Goal: Subscribe to service/newsletter

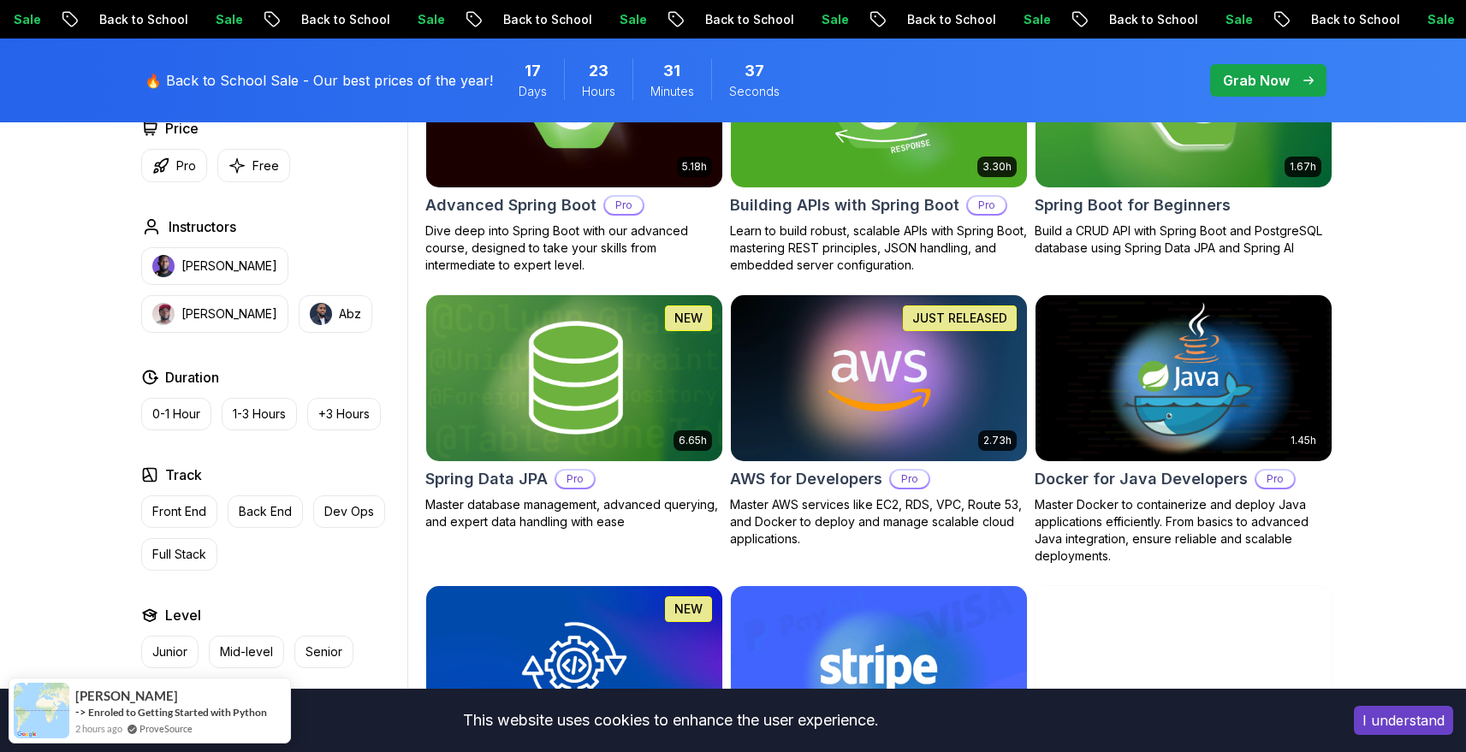
scroll to position [451, 0]
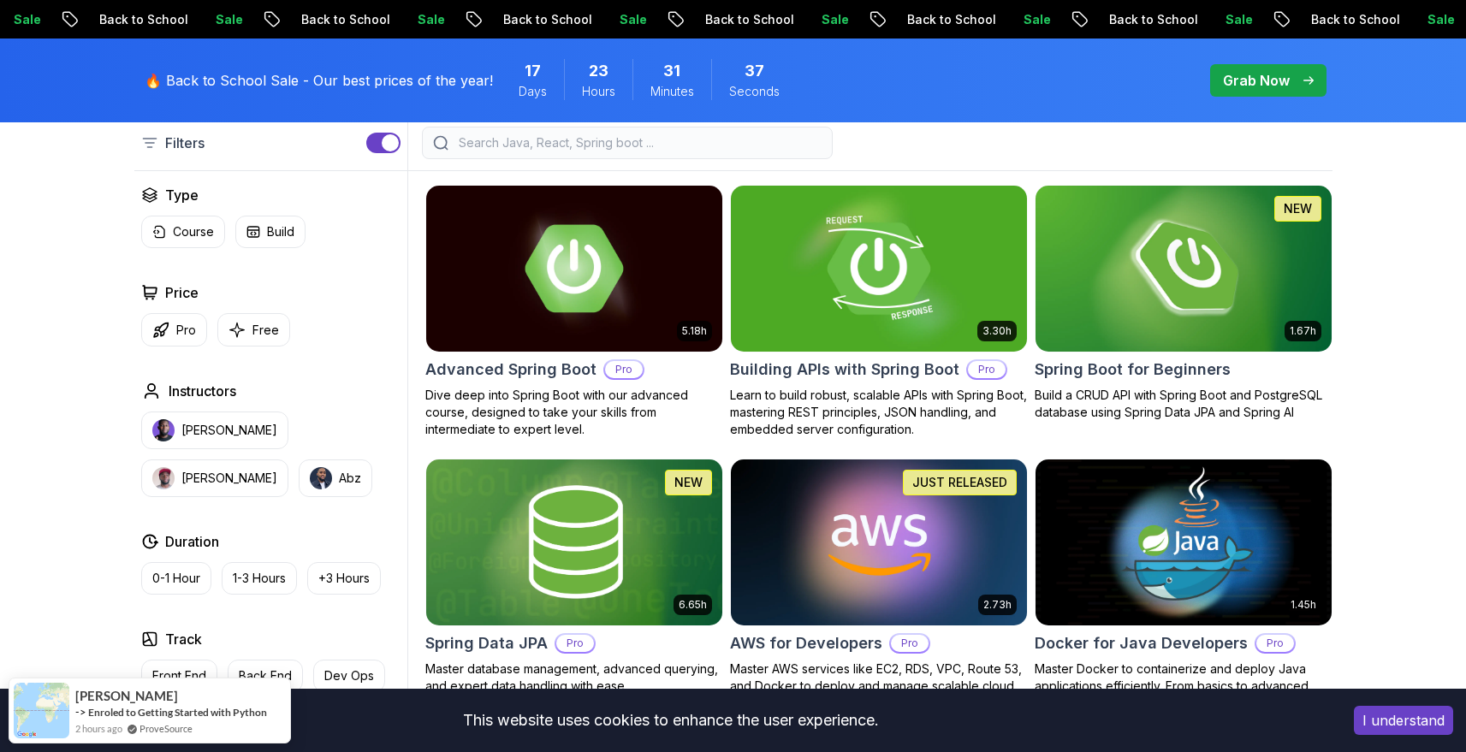
click at [885, 264] on img at bounding box center [878, 268] width 311 height 174
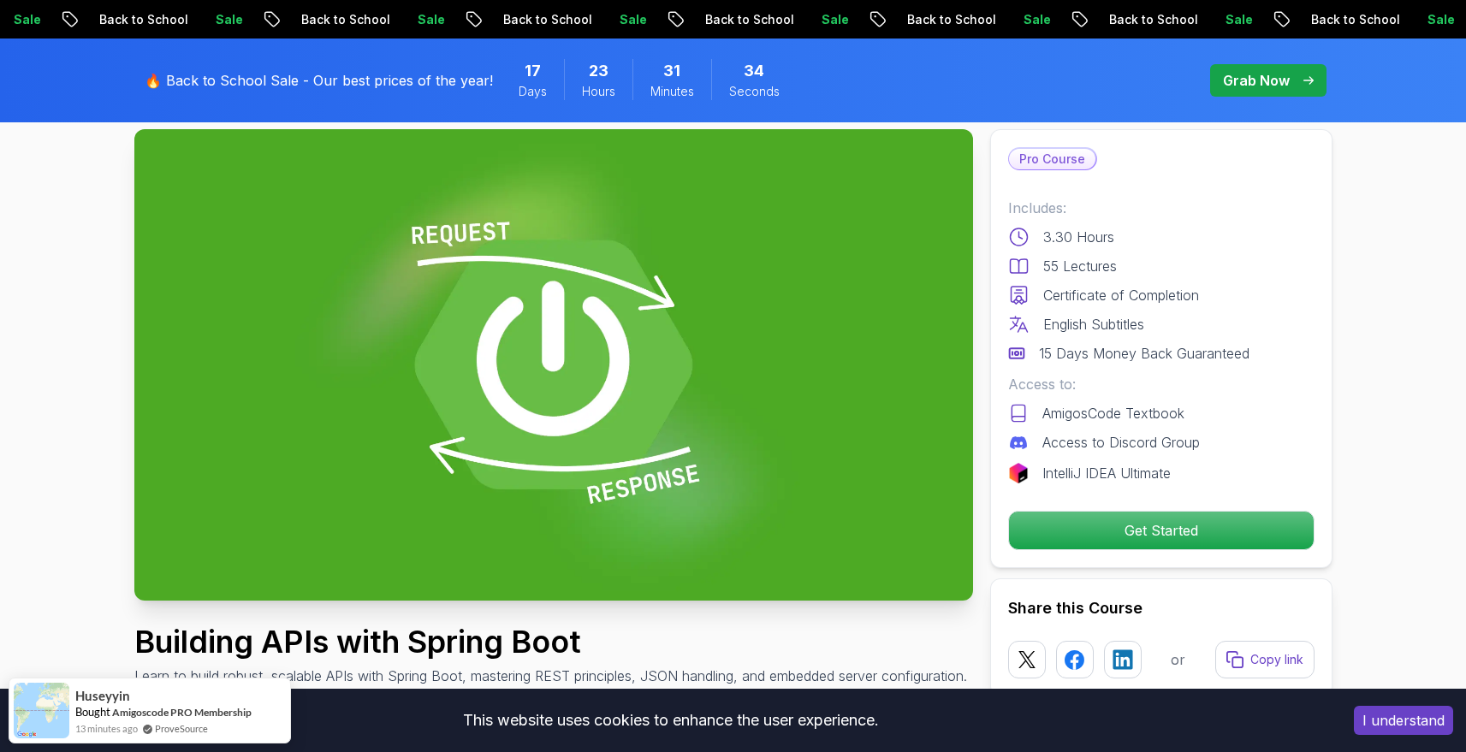
scroll to position [129, 0]
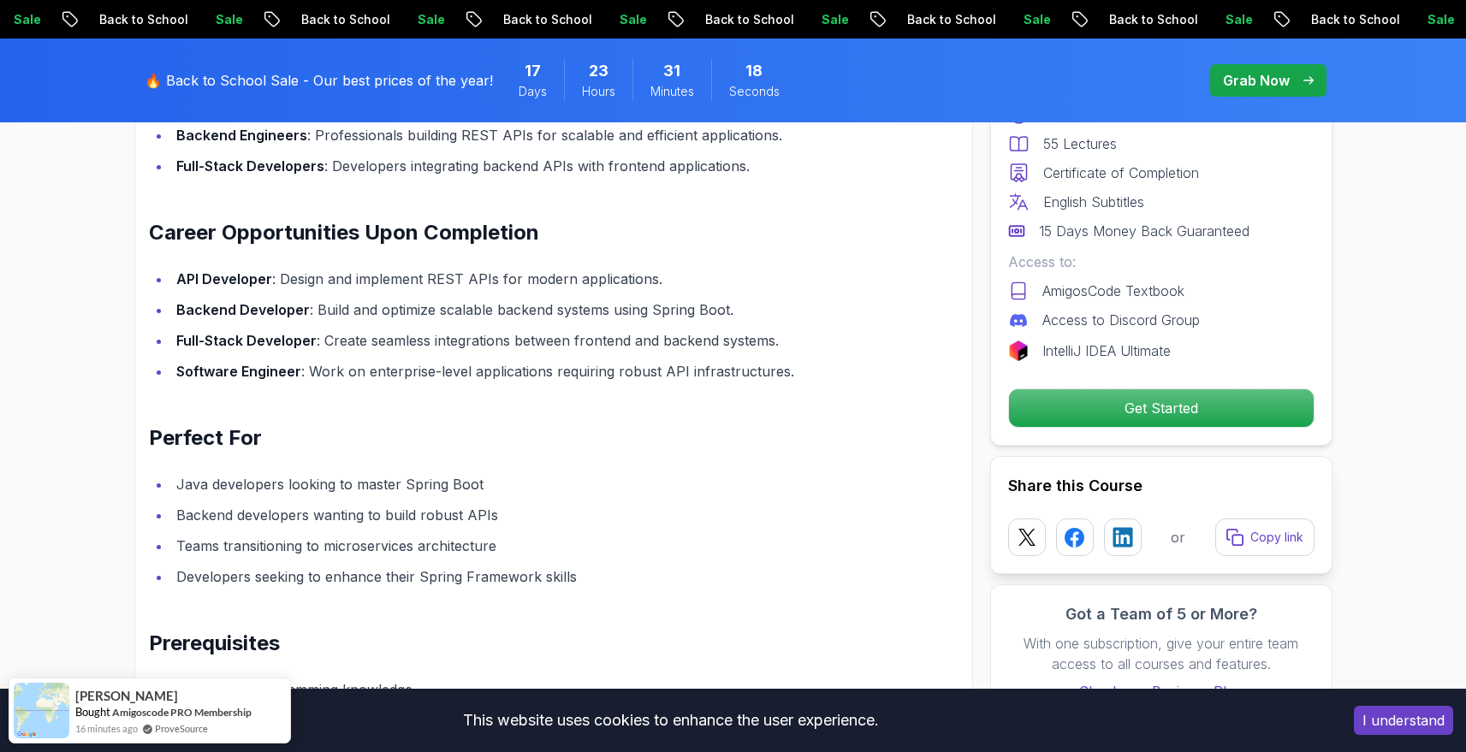
scroll to position [1413, 0]
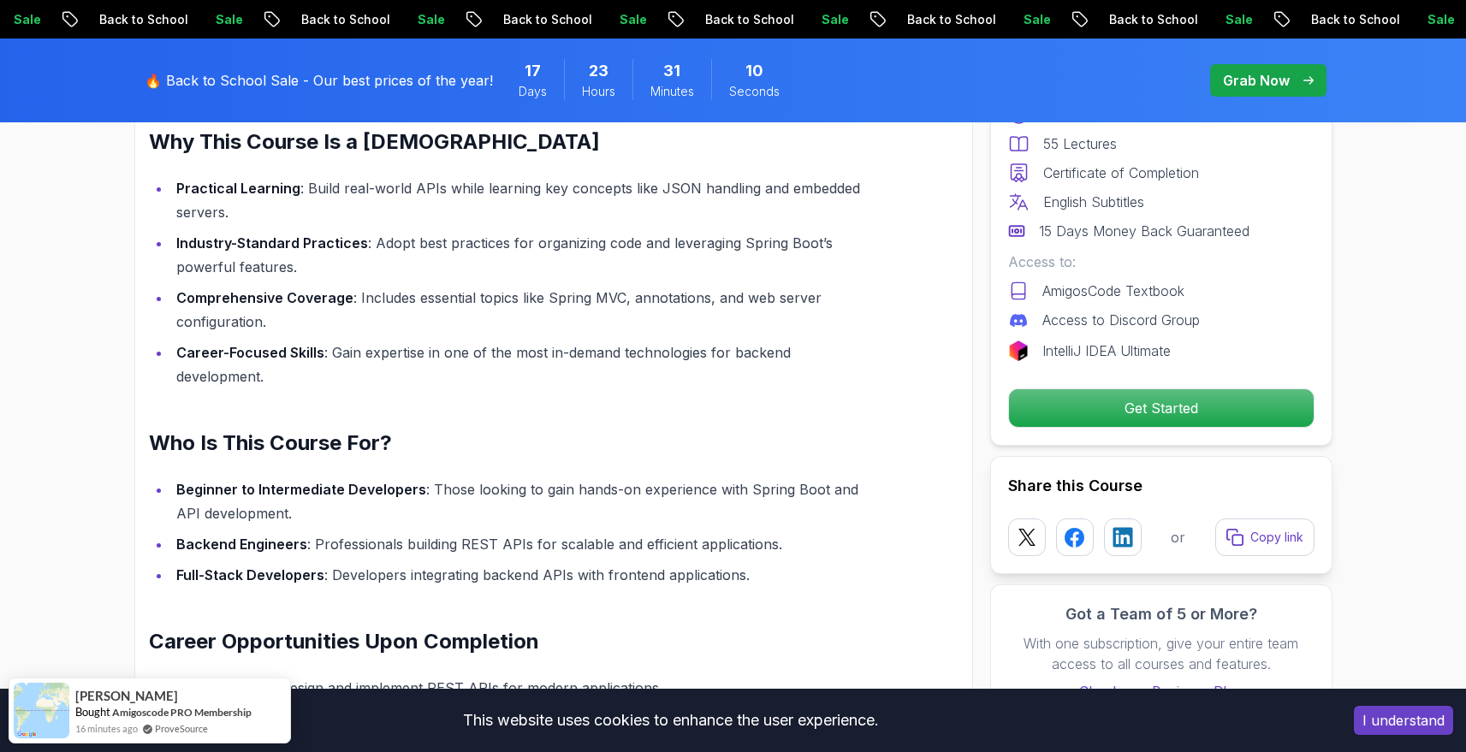
click at [1168, 428] on div "Pro Course Includes: 3.30 Hours 55 Lectures Certificate of Completion English S…" at bounding box center [1161, 226] width 342 height 439
click at [1167, 419] on p "Get Started" at bounding box center [1160, 408] width 289 height 36
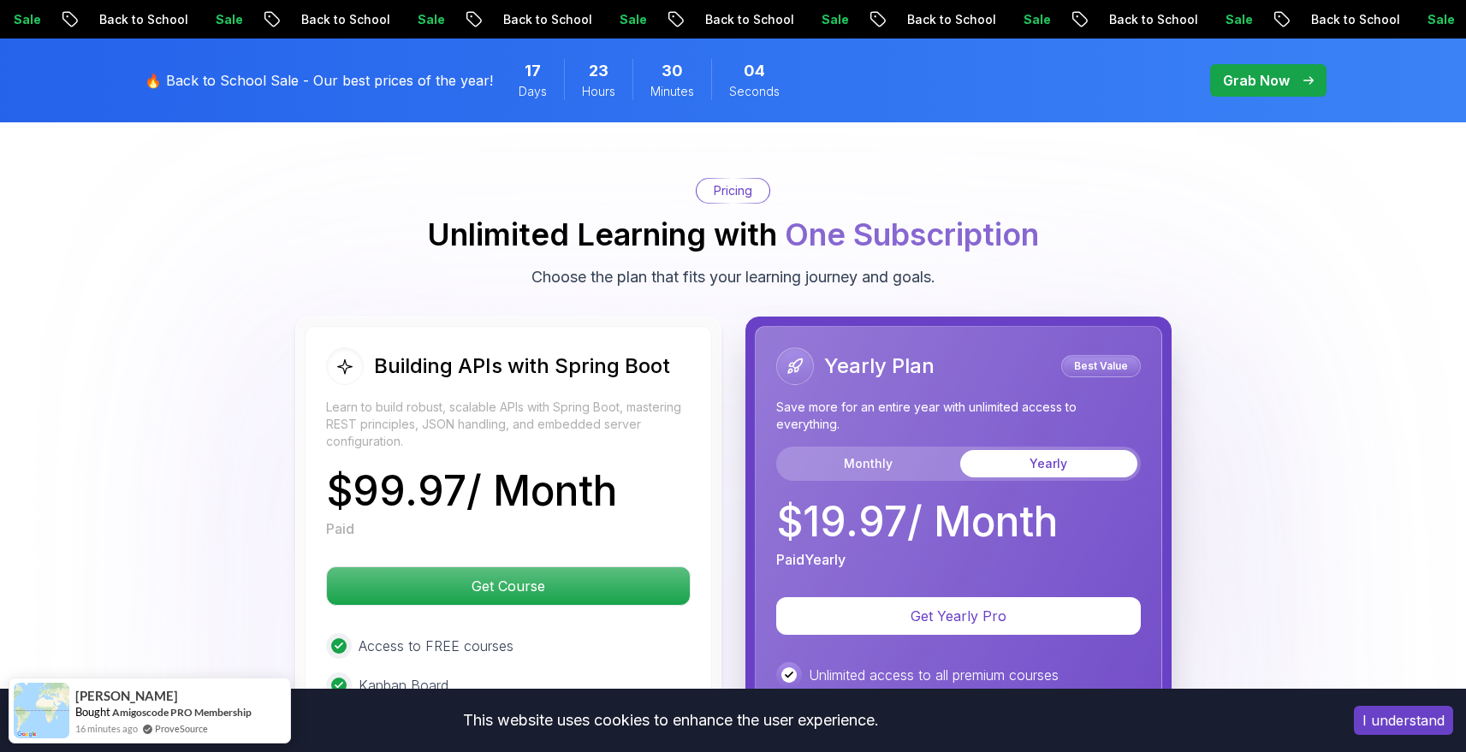
scroll to position [3965, 0]
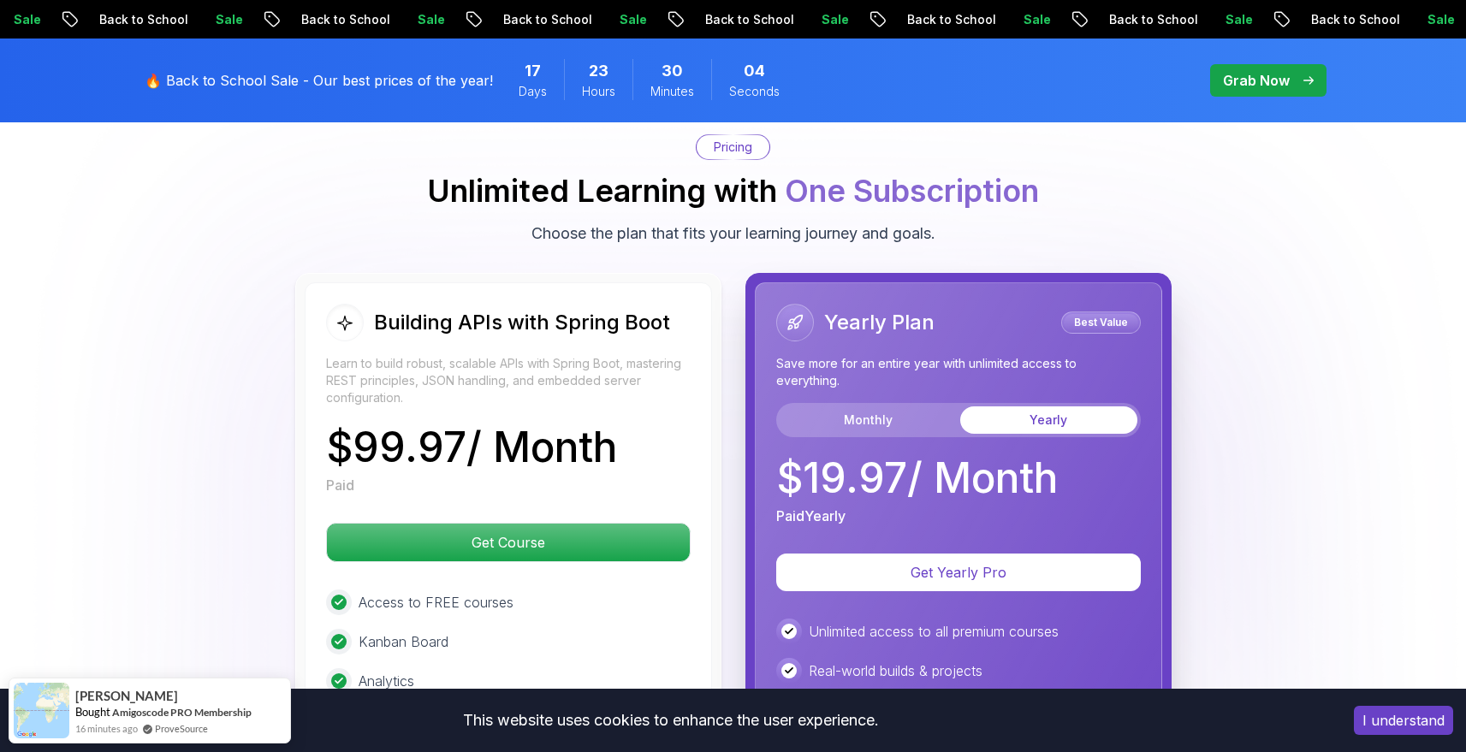
click at [919, 413] on div "Yearly Plan Best Value Save more for an entire year with unlimited access to ev…" at bounding box center [958, 415] width 365 height 223
click at [891, 407] on button "Monthly" at bounding box center [868, 420] width 177 height 27
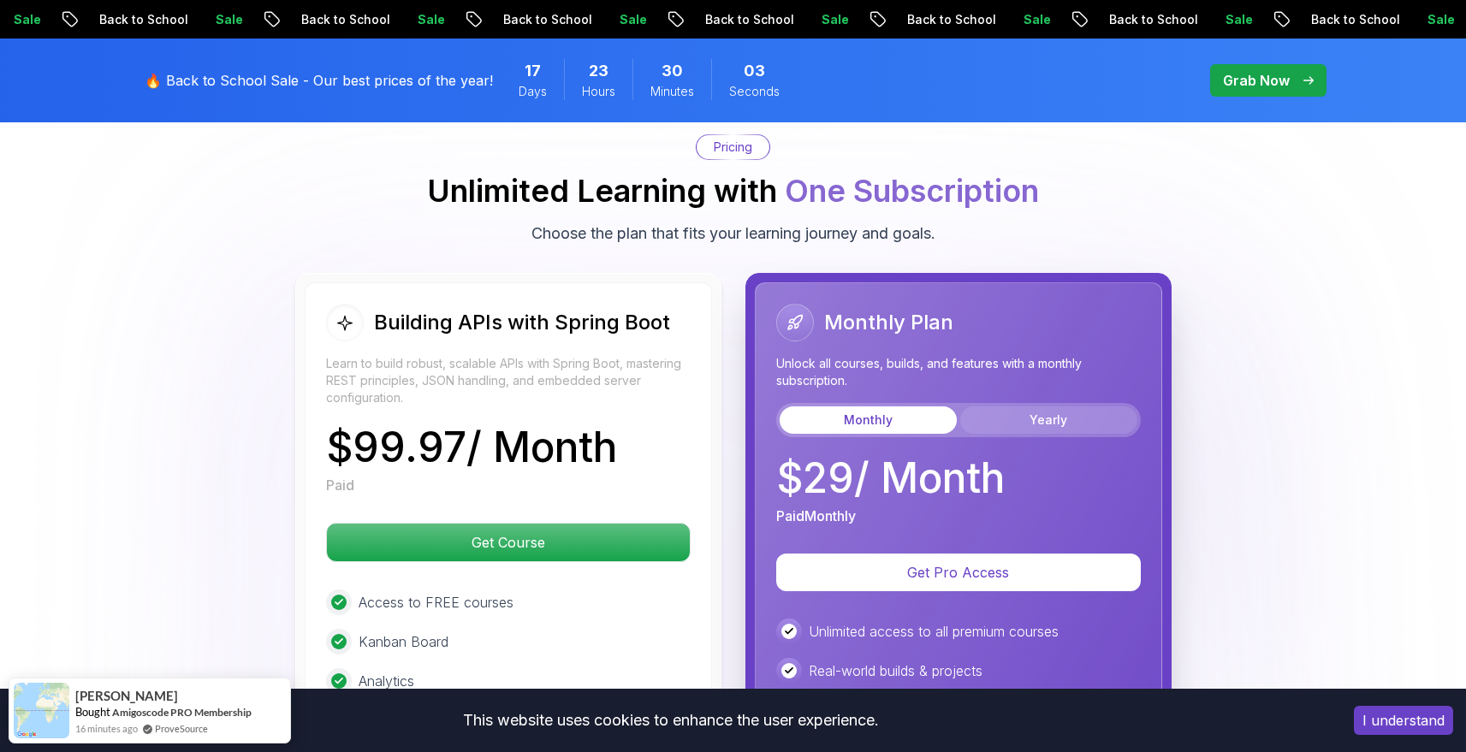
click at [1001, 407] on button "Yearly" at bounding box center [1048, 420] width 177 height 27
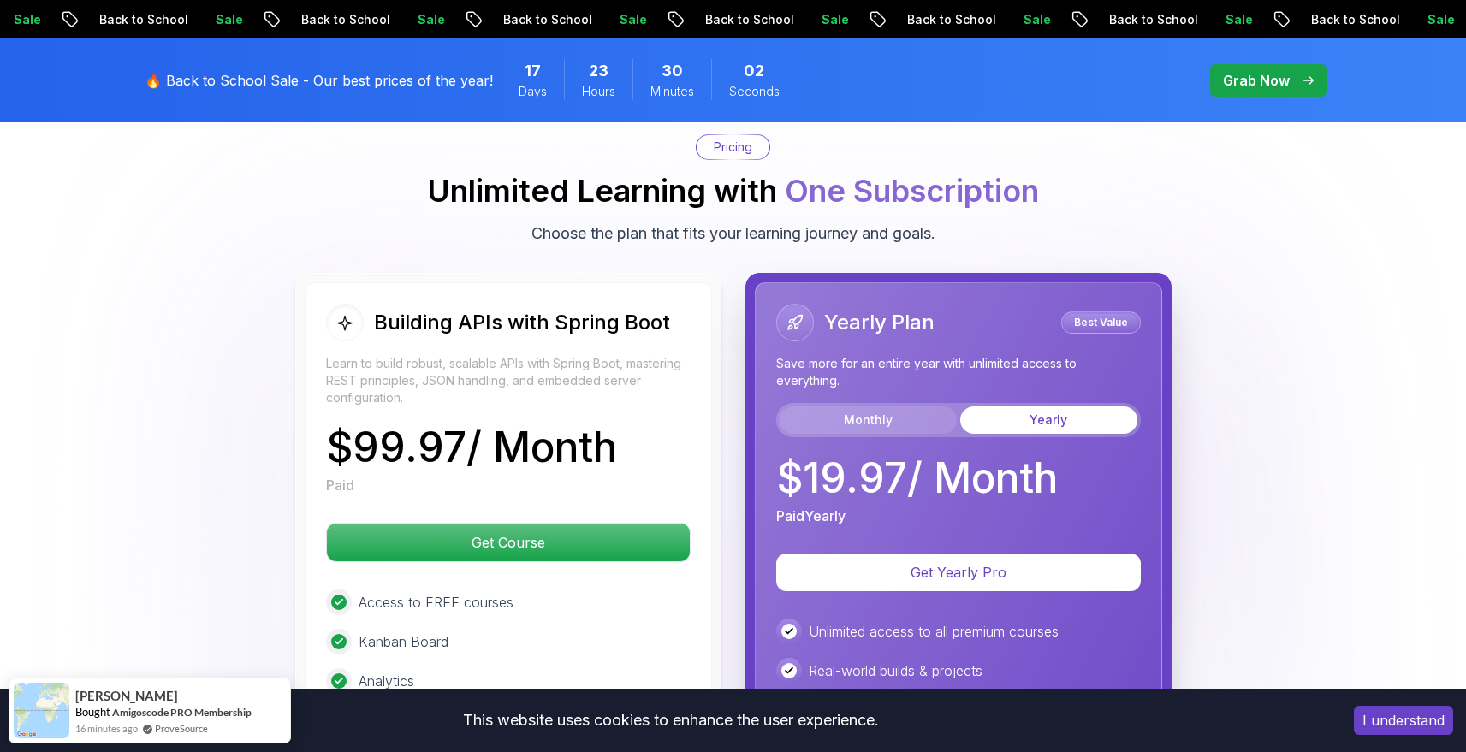
click at [915, 407] on button "Monthly" at bounding box center [868, 420] width 177 height 27
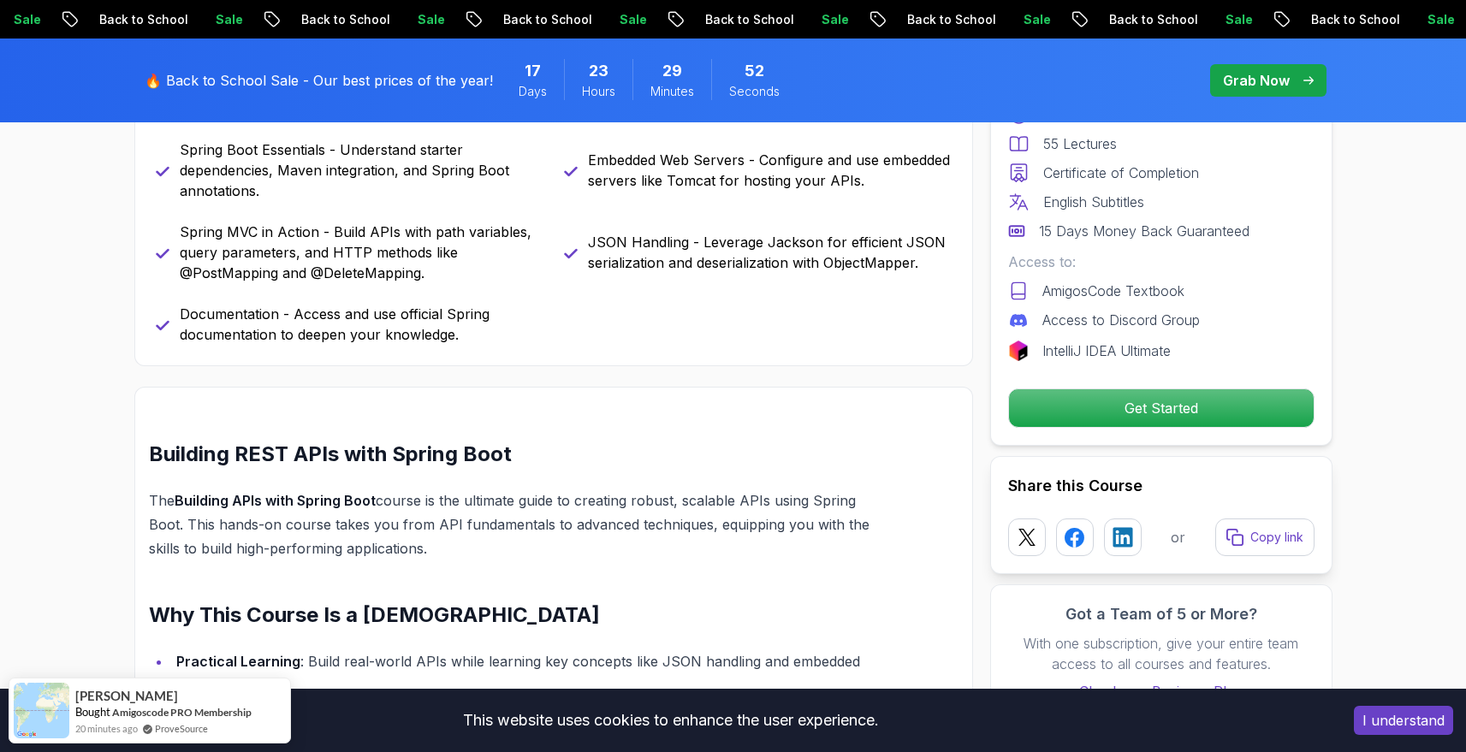
scroll to position [0, 0]
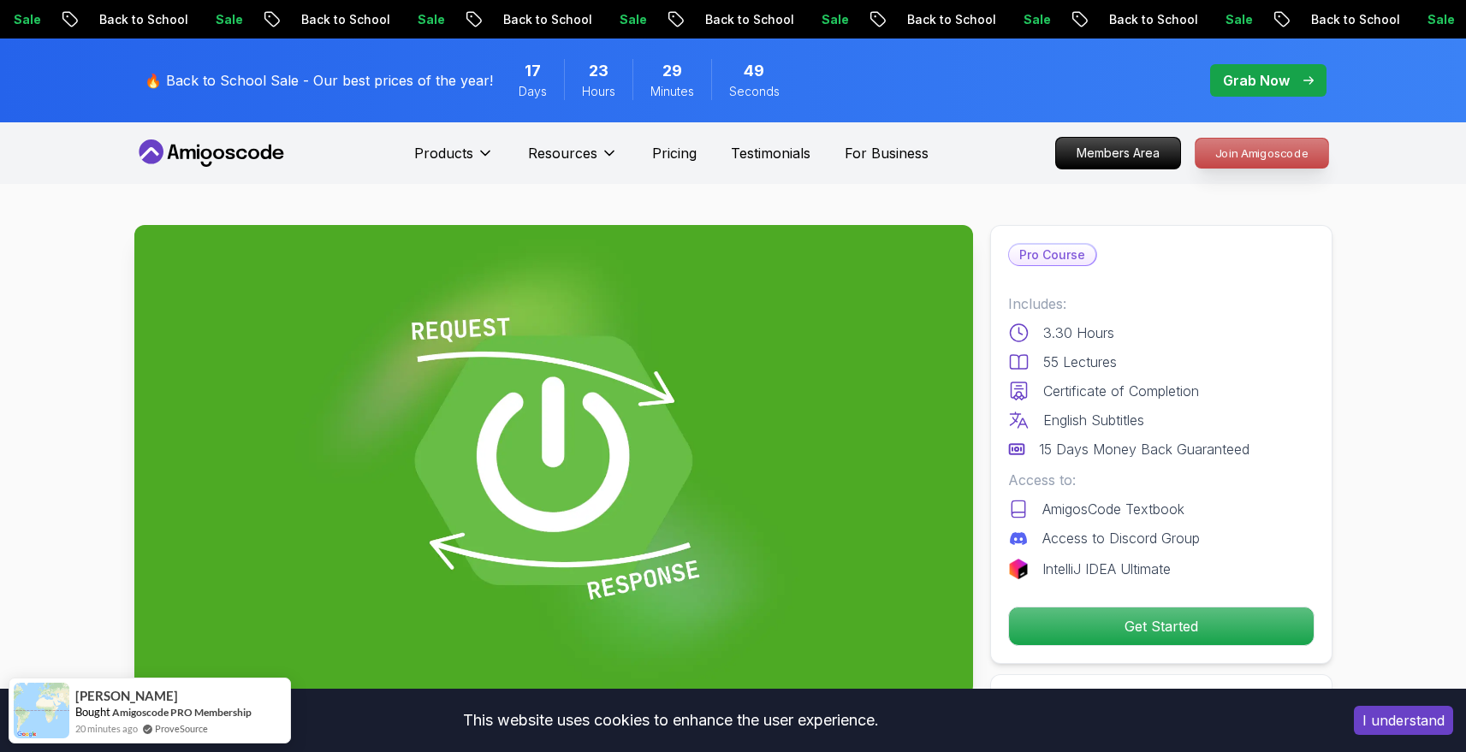
click at [1214, 156] on p "Join Amigoscode" at bounding box center [1262, 153] width 133 height 29
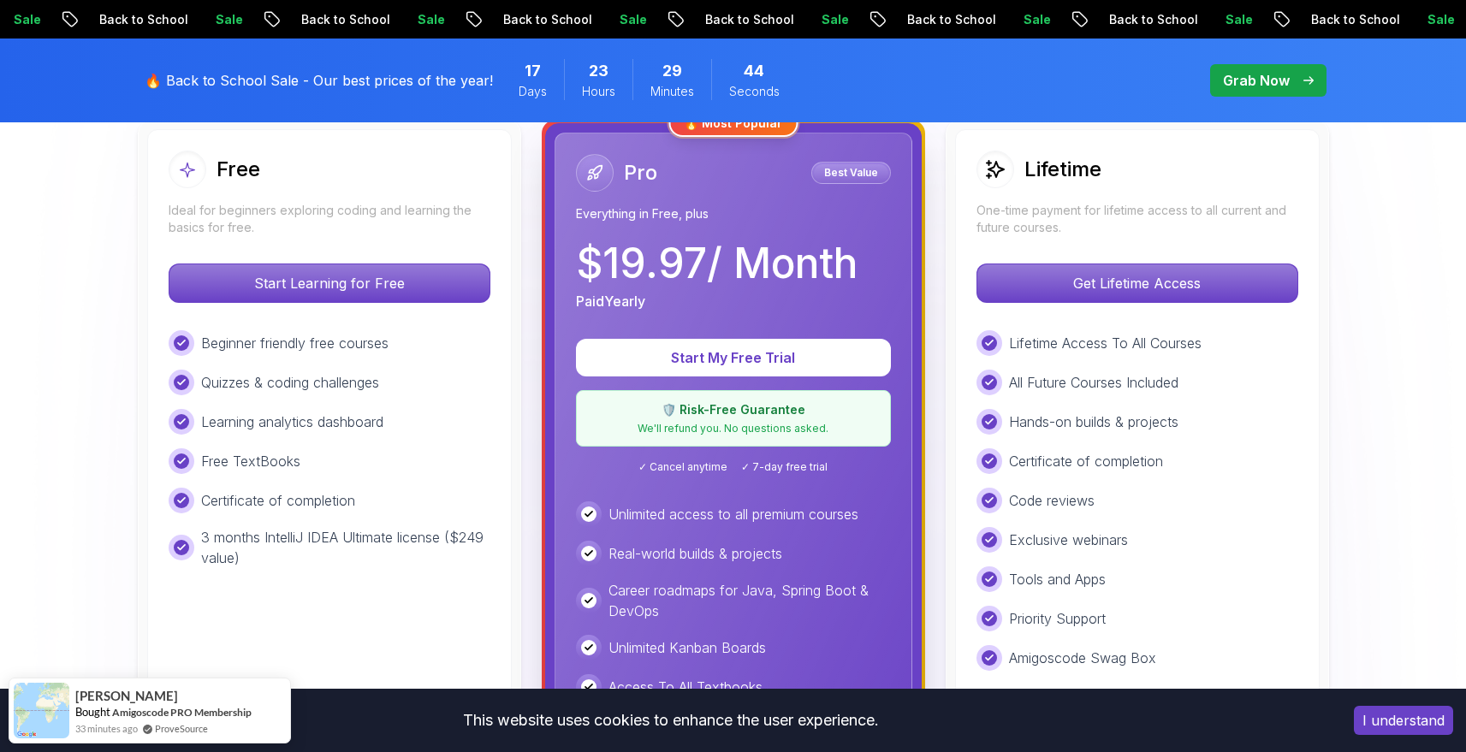
scroll to position [503, 0]
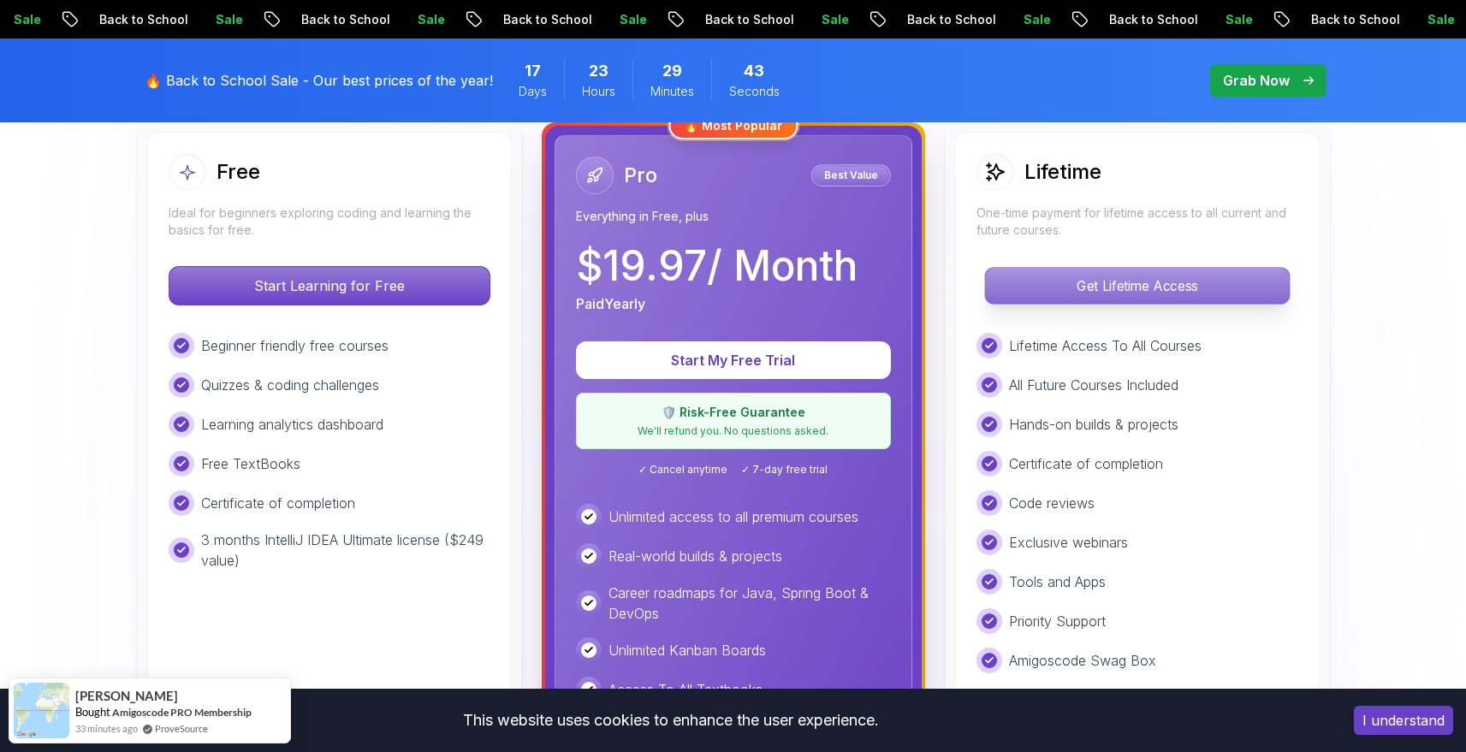
click at [1021, 300] on p "Get Lifetime Access" at bounding box center [1137, 286] width 304 height 36
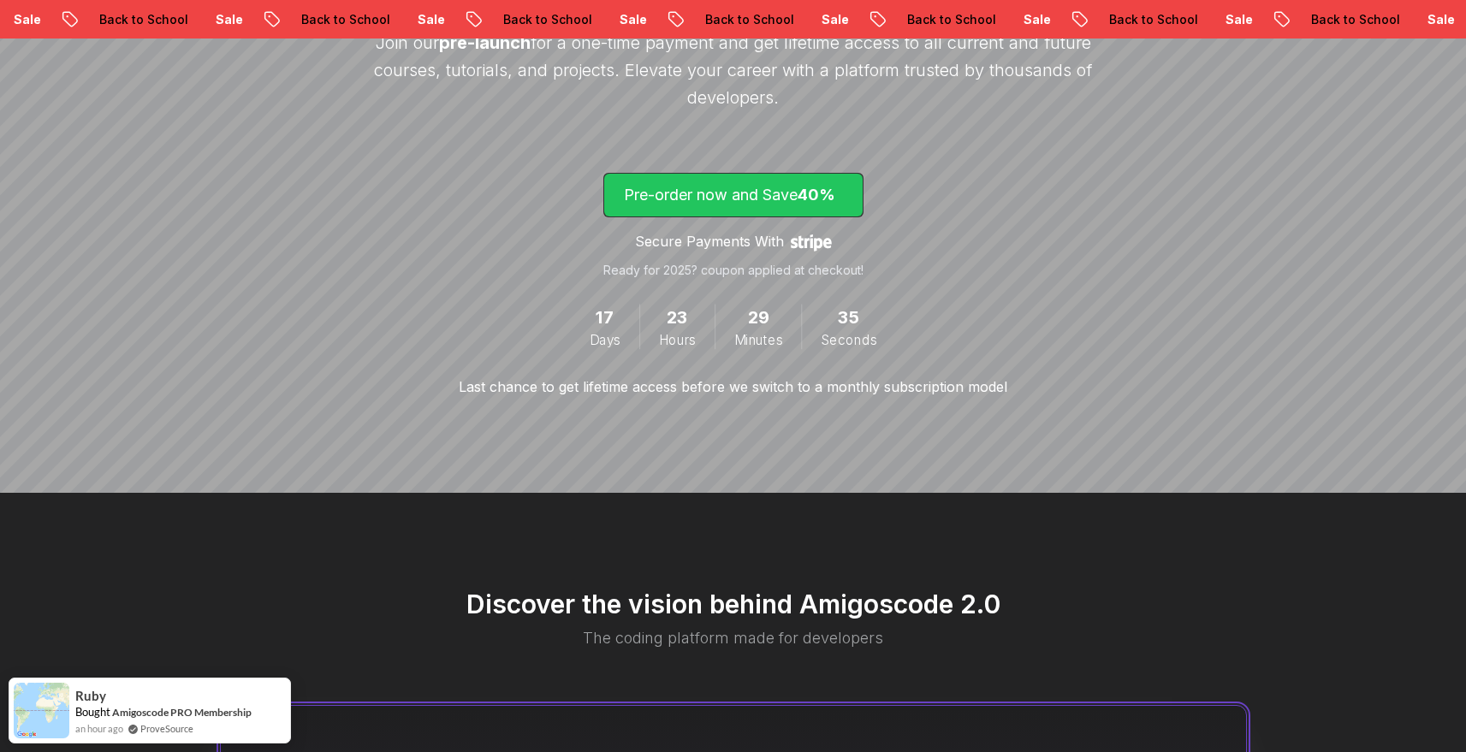
click at [725, 193] on p "Pre-order now and Save 40%" at bounding box center [733, 195] width 219 height 24
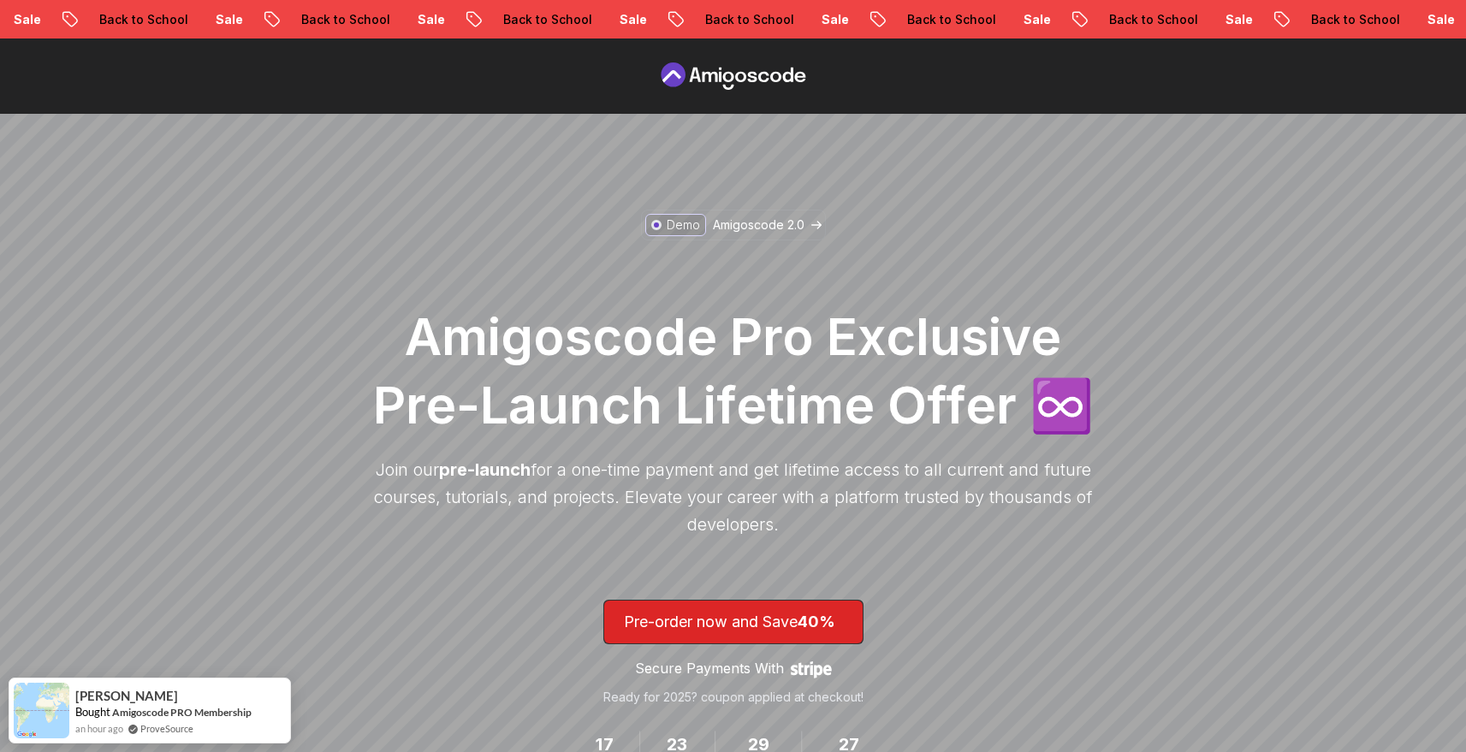
click at [701, 84] on icon at bounding box center [733, 75] width 154 height 27
click at [710, 81] on icon at bounding box center [709, 77] width 15 height 10
click at [709, 74] on icon at bounding box center [709, 77] width 15 height 10
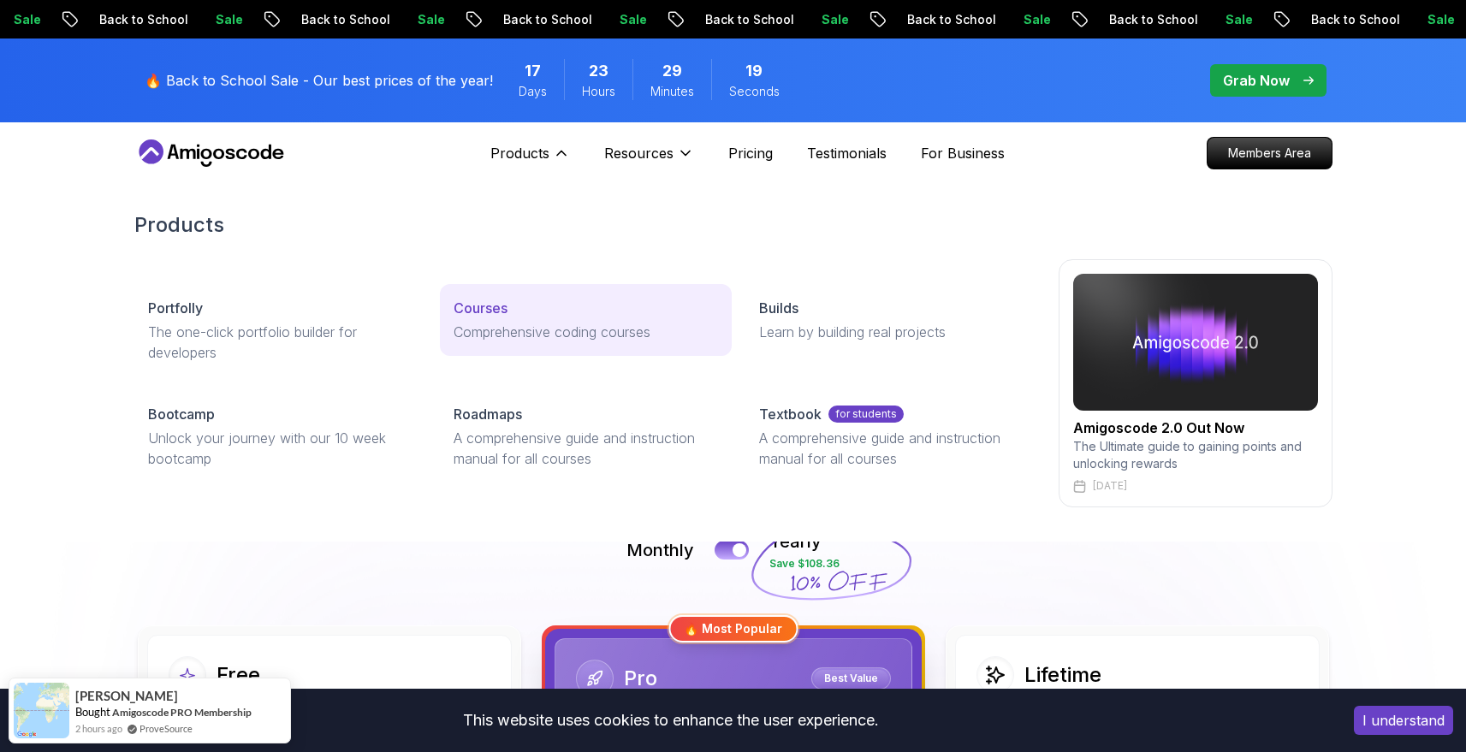
click at [466, 324] on p "Comprehensive coding courses" at bounding box center [586, 332] width 264 height 21
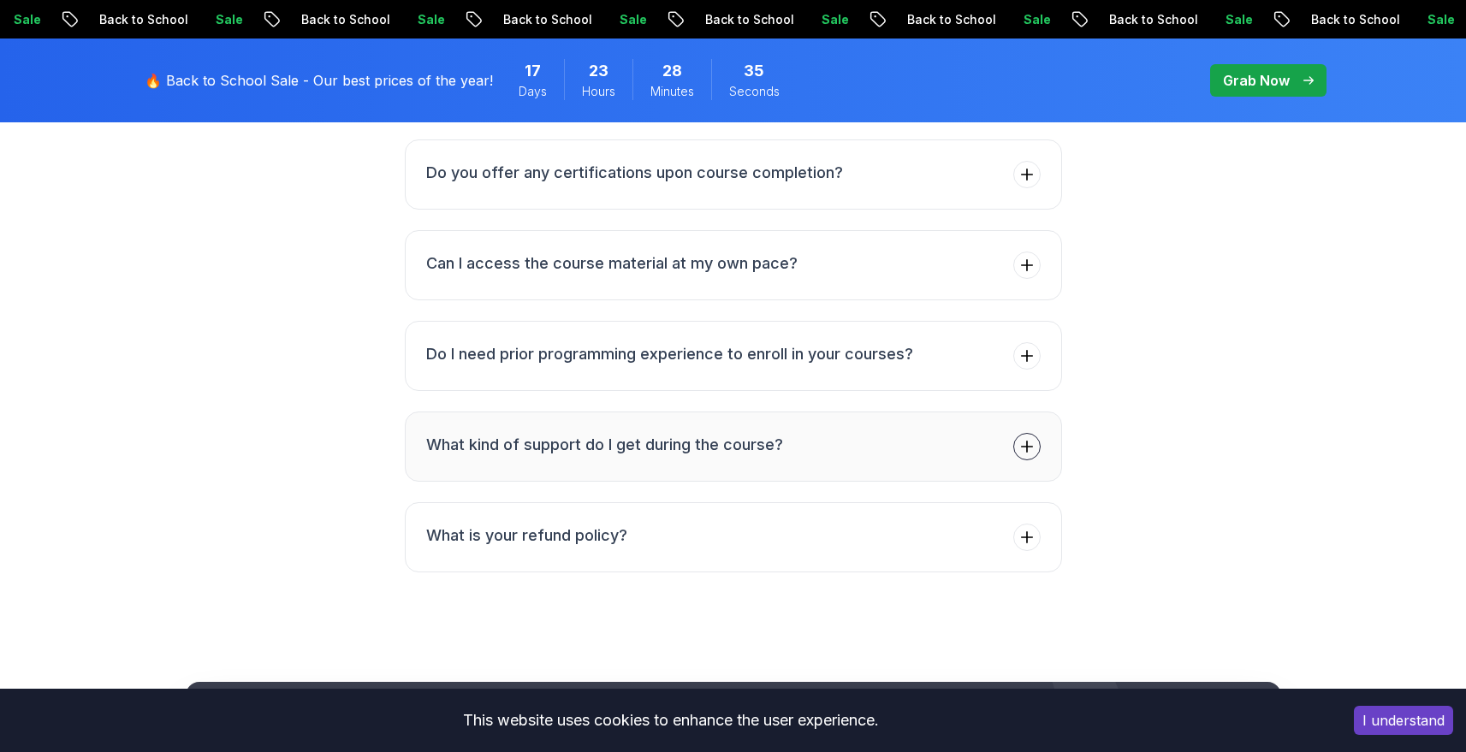
scroll to position [6931, 0]
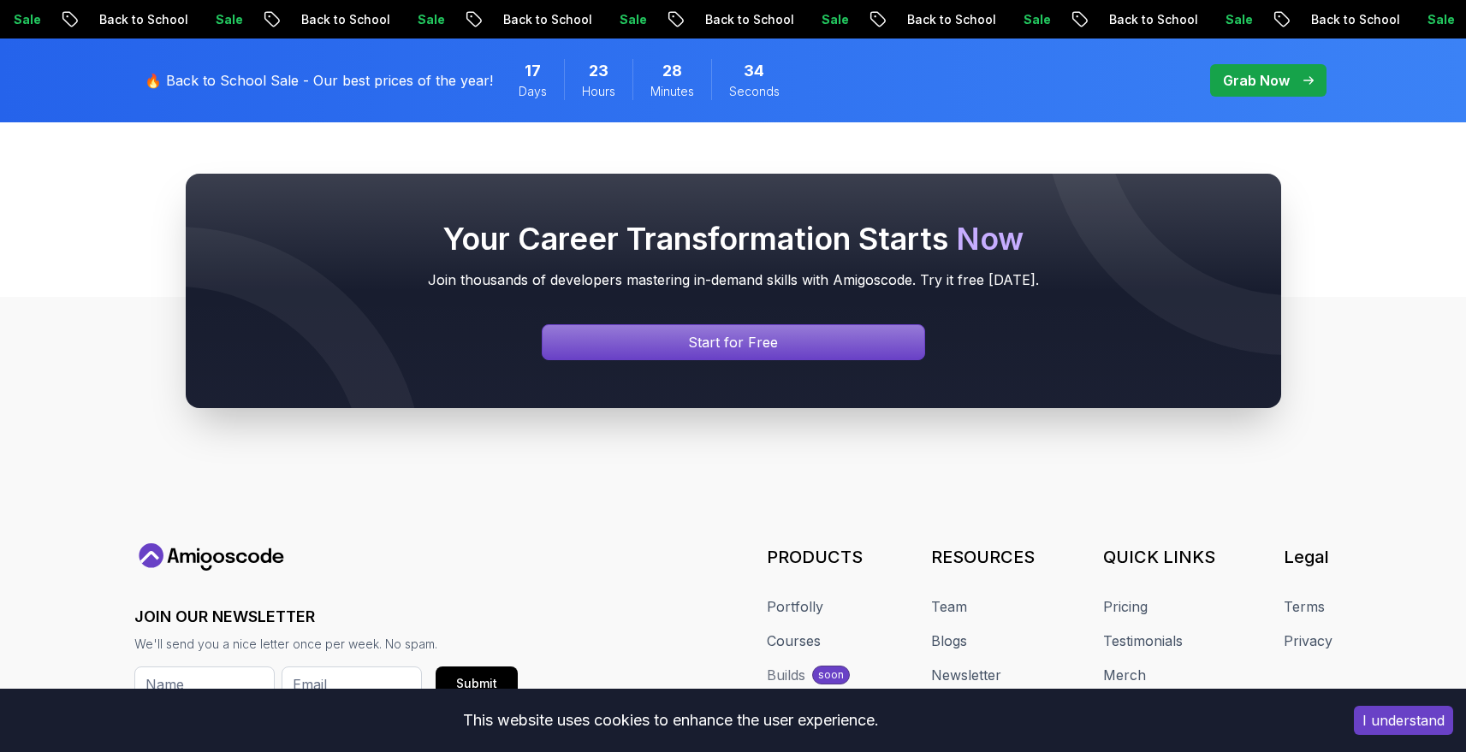
click at [715, 351] on div at bounding box center [734, 291] width 1096 height 235
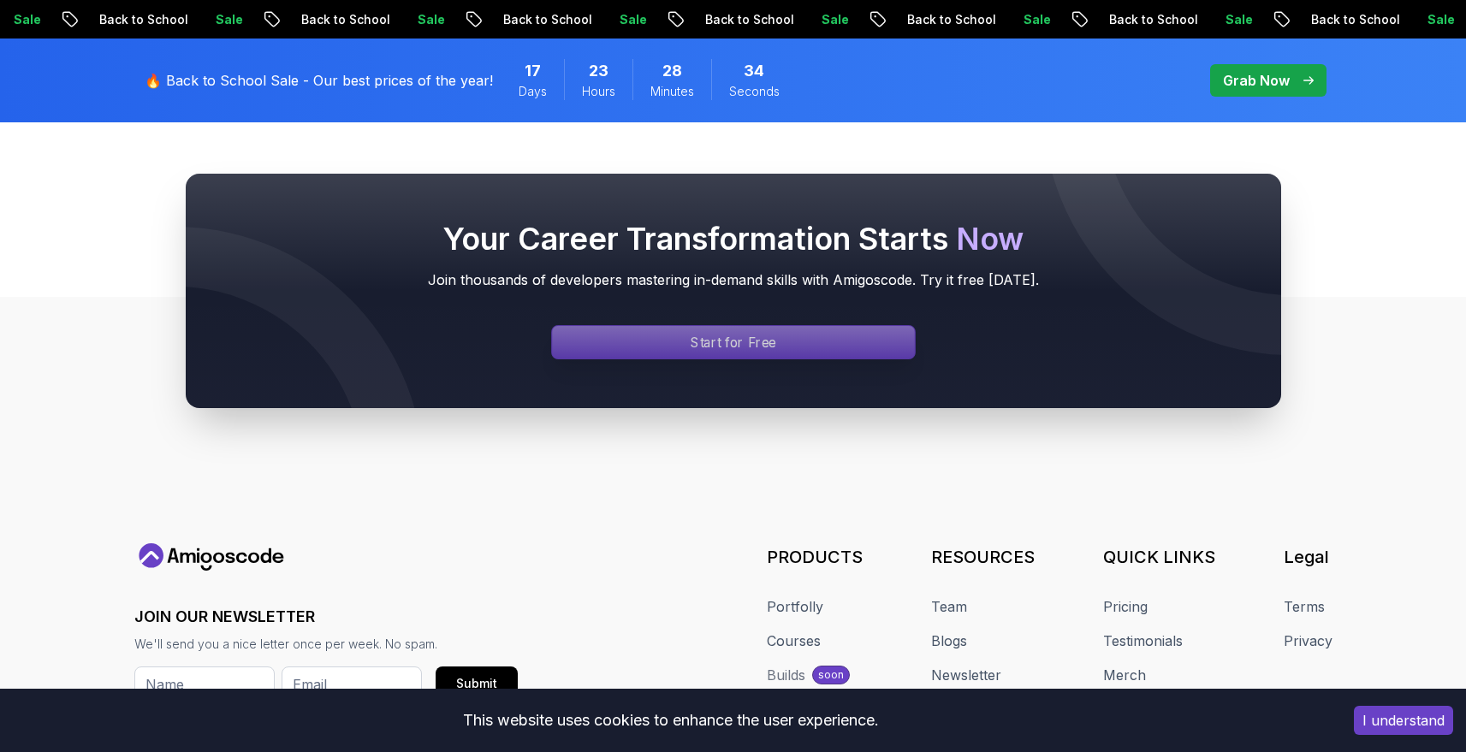
click at [716, 339] on div "Signin page" at bounding box center [733, 342] width 363 height 33
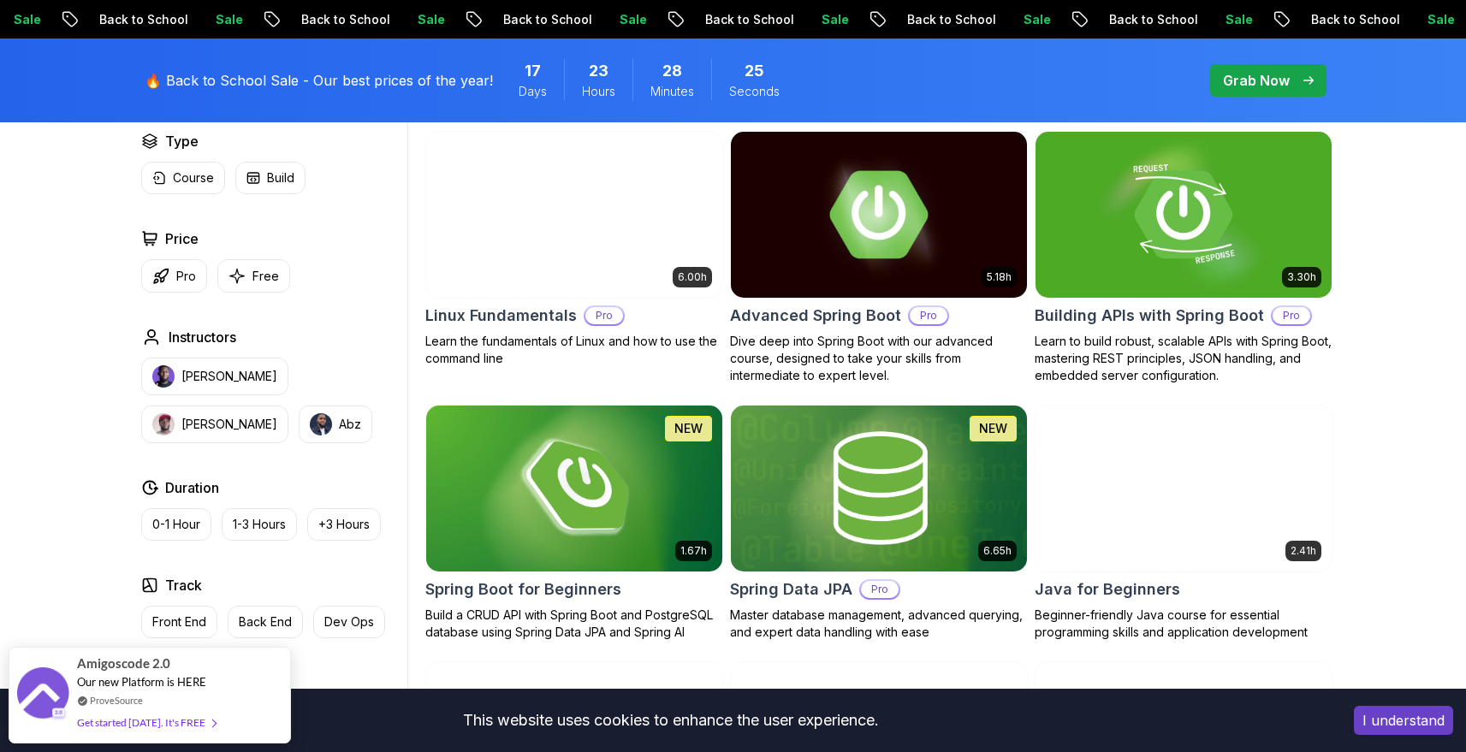
scroll to position [536, 0]
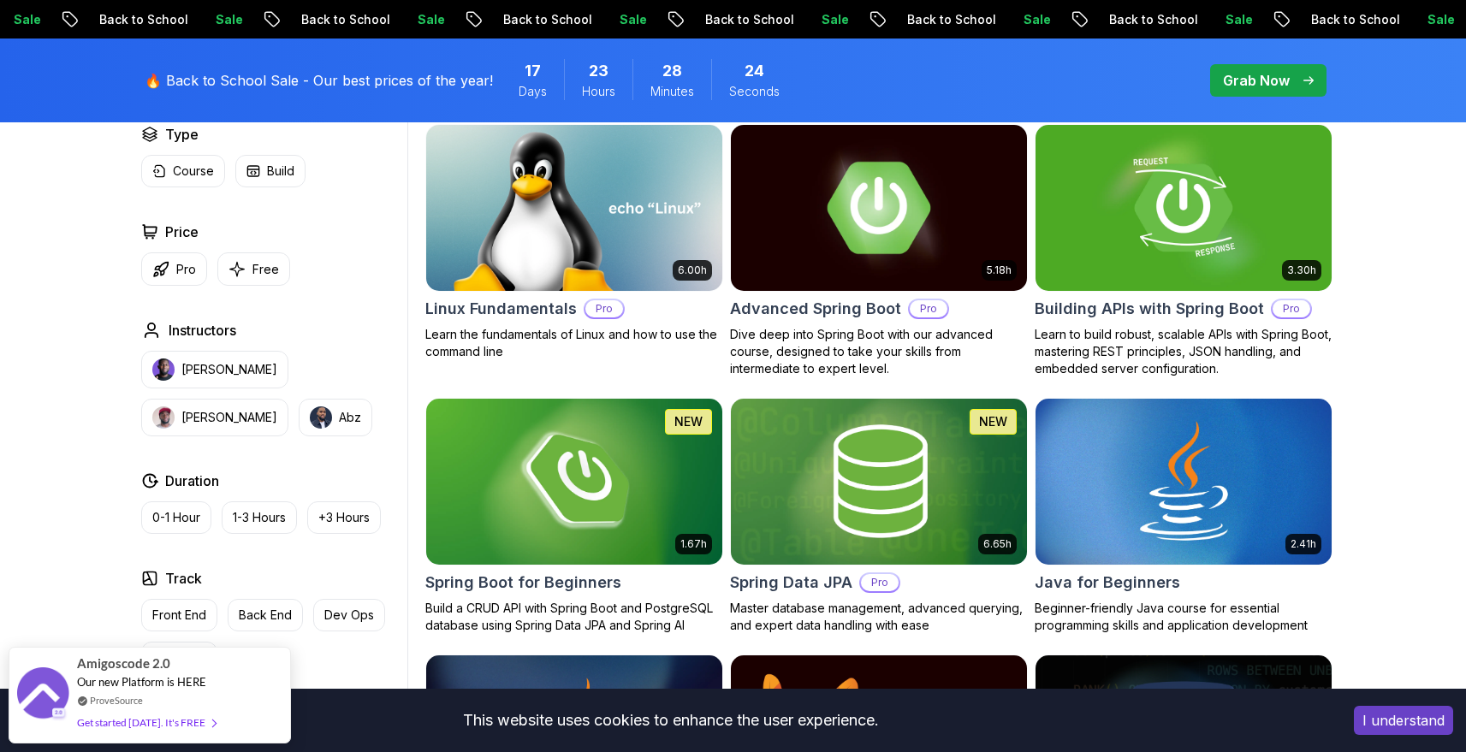
click at [842, 272] on img at bounding box center [878, 208] width 311 height 174
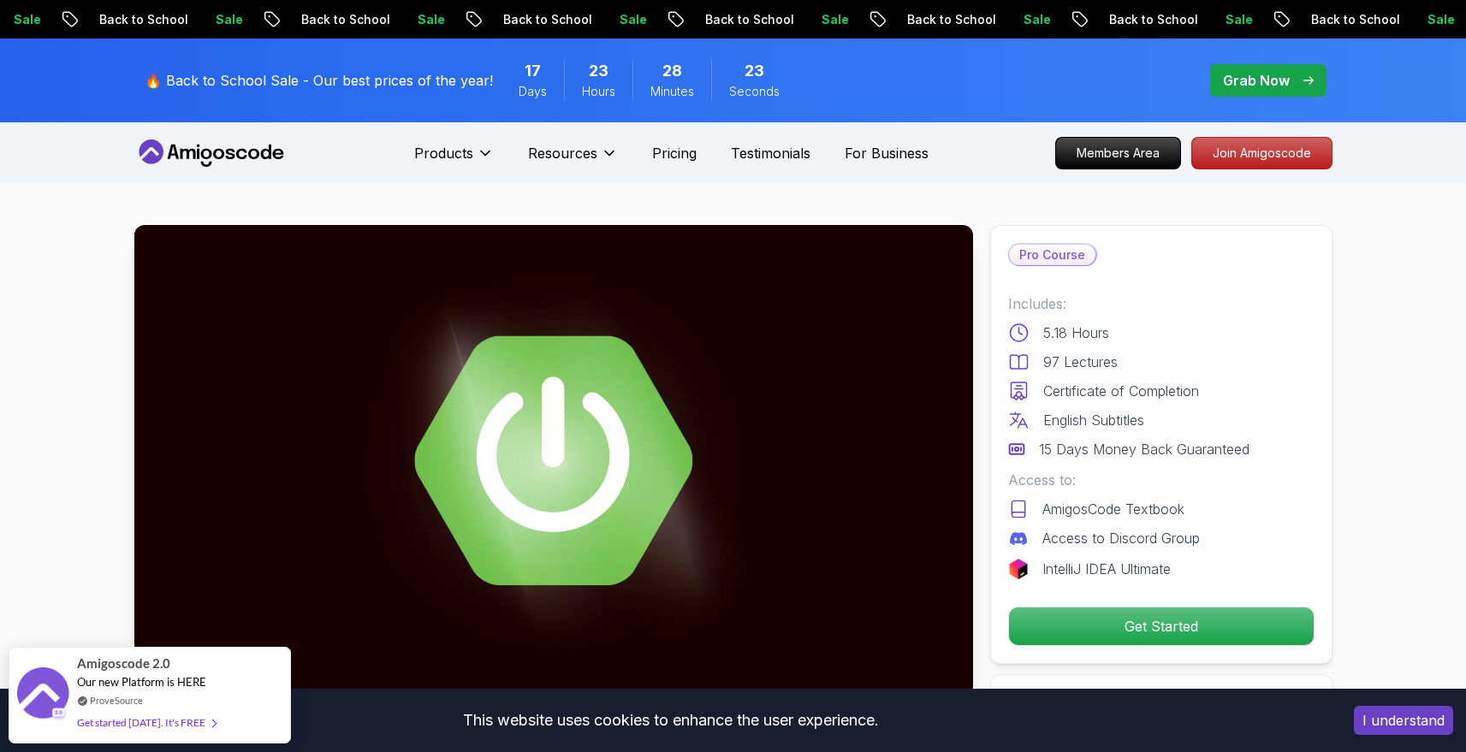
drag, startPoint x: 841, startPoint y: 272, endPoint x: 858, endPoint y: 318, distance: 48.5
click at [858, 318] on img at bounding box center [553, 461] width 839 height 472
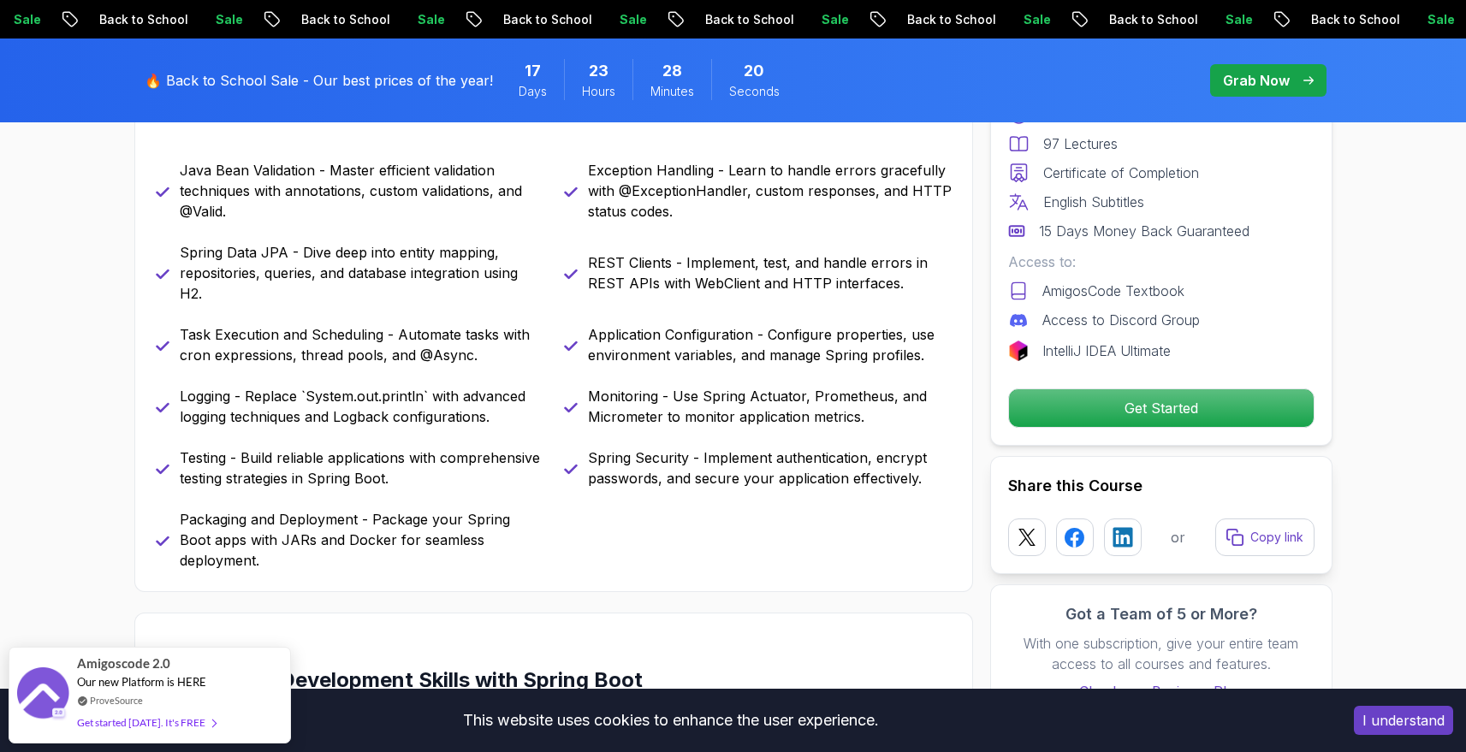
scroll to position [793, 0]
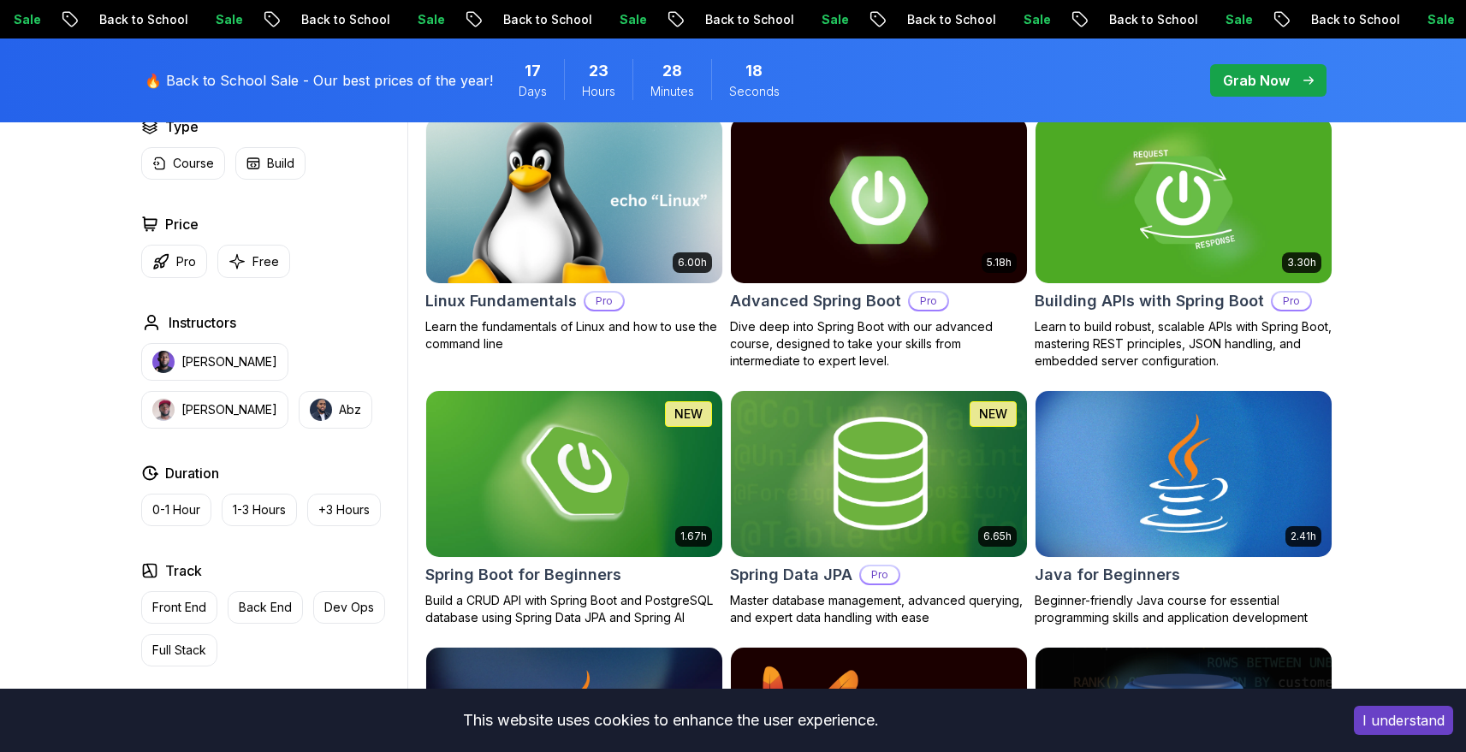
scroll to position [536, 0]
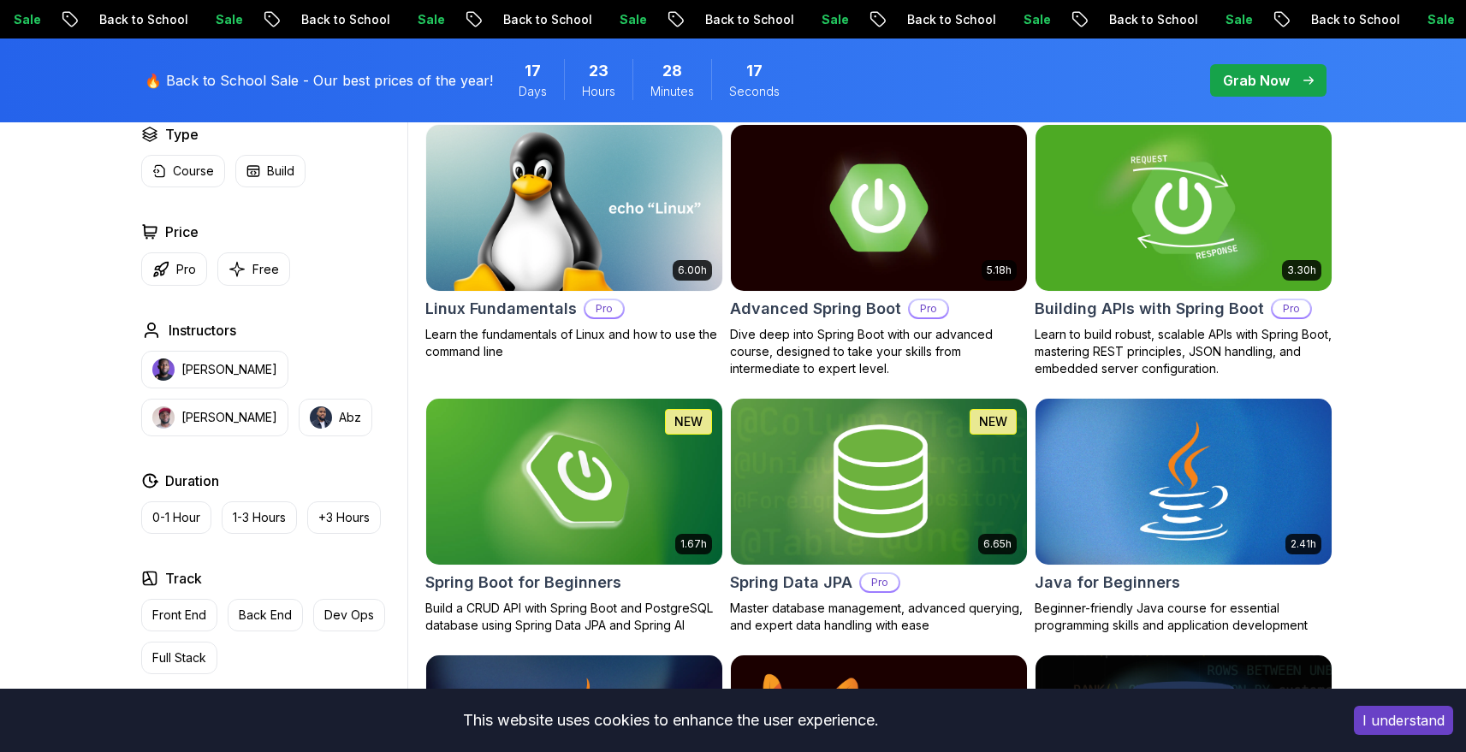
click at [1163, 174] on img at bounding box center [1183, 208] width 311 height 174
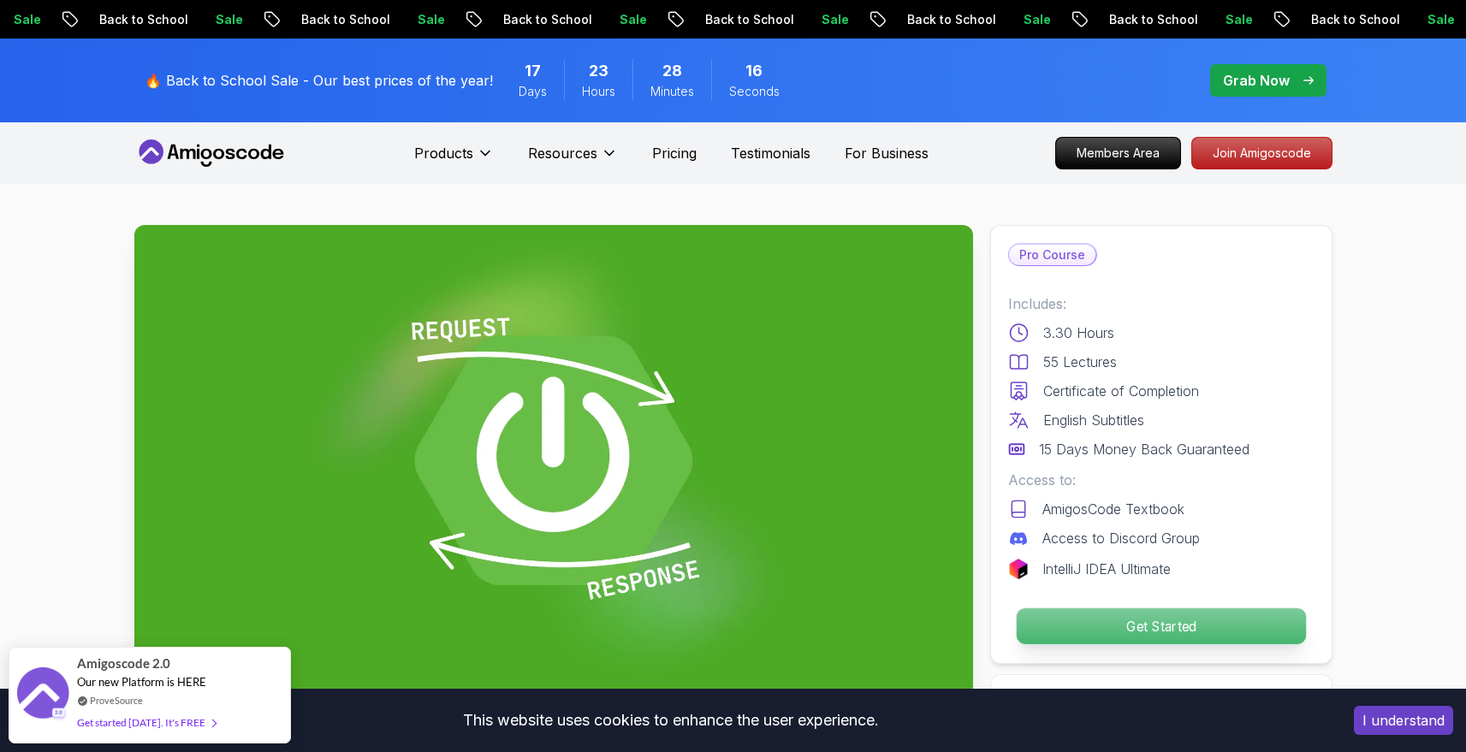
click at [1215, 628] on p "Get Started" at bounding box center [1160, 627] width 289 height 36
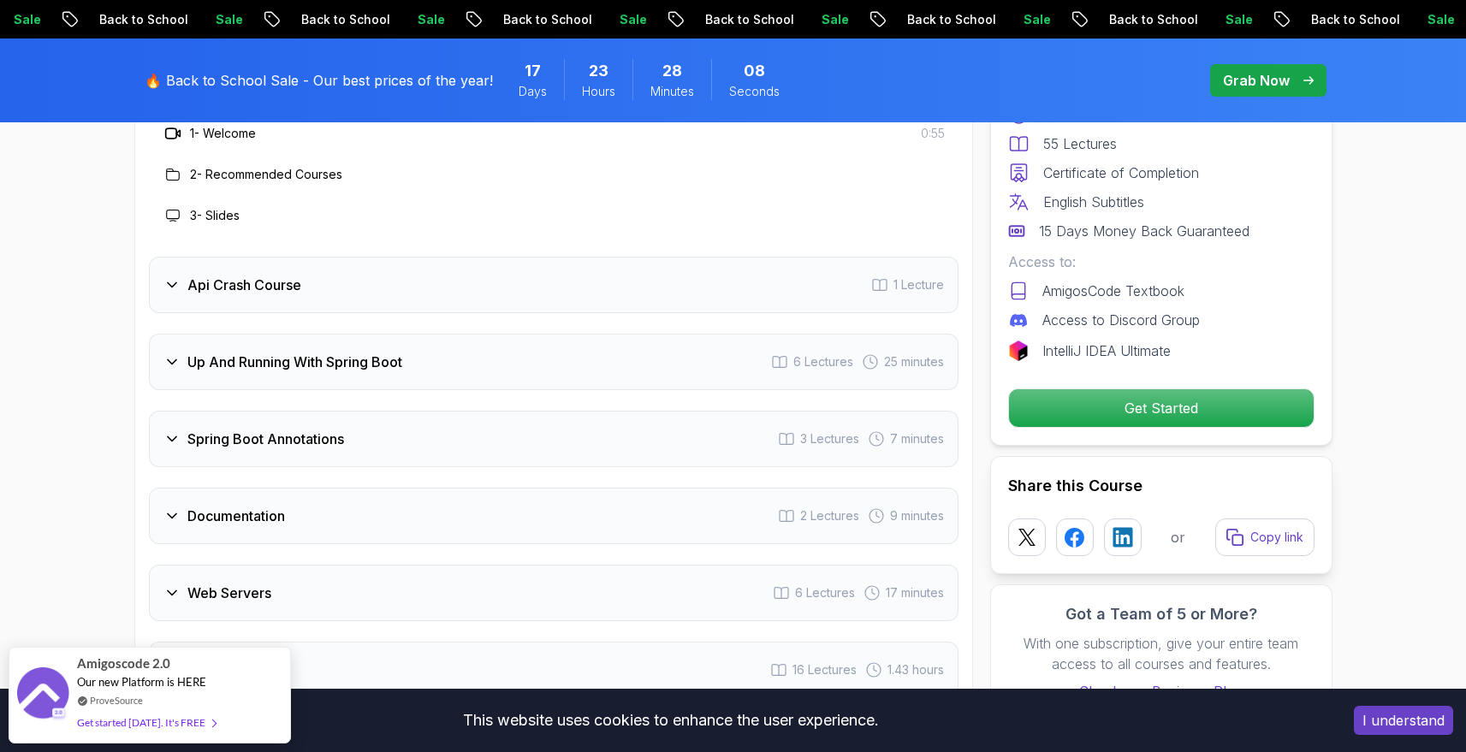
scroll to position [2931, 0]
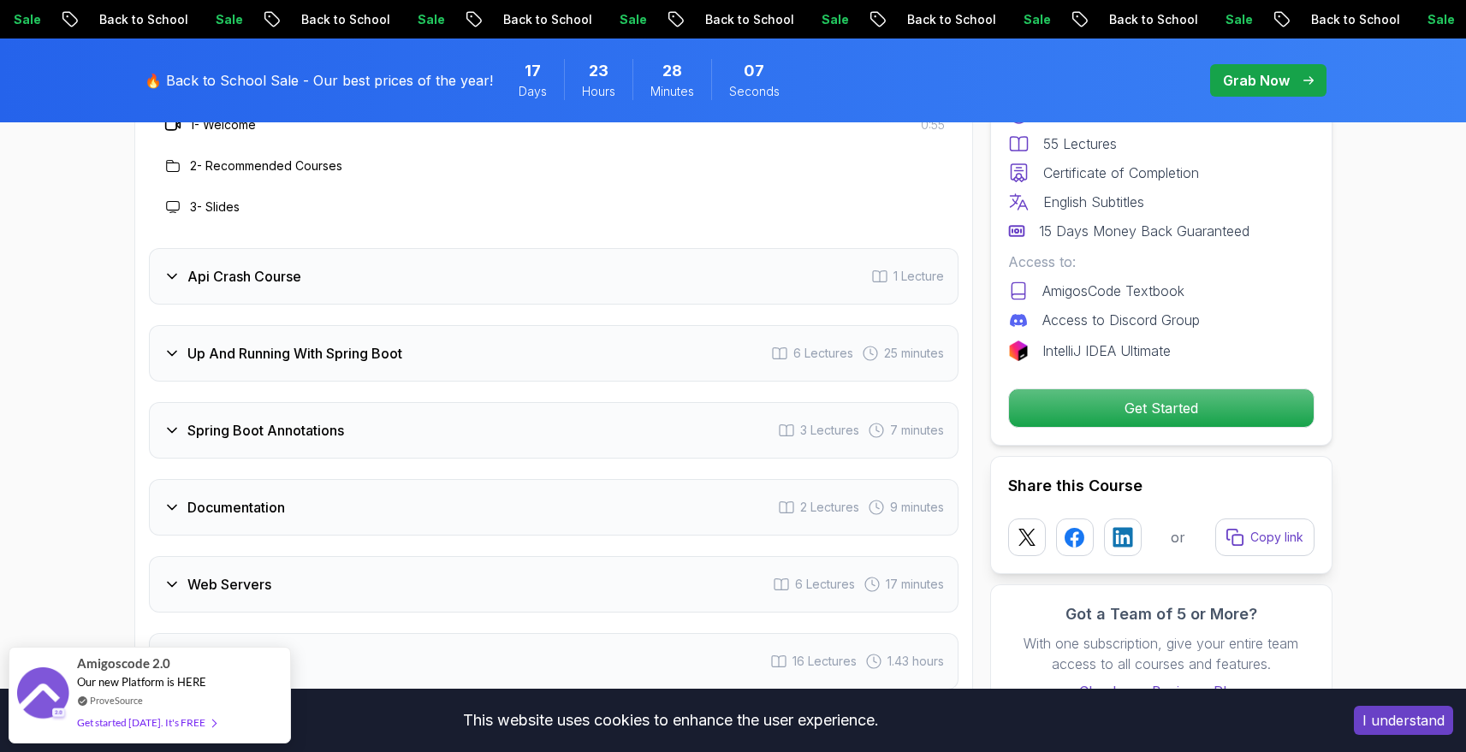
click at [349, 345] on div "Up And Running With Spring Boot 6 Lectures 25 minutes" at bounding box center [554, 353] width 810 height 56
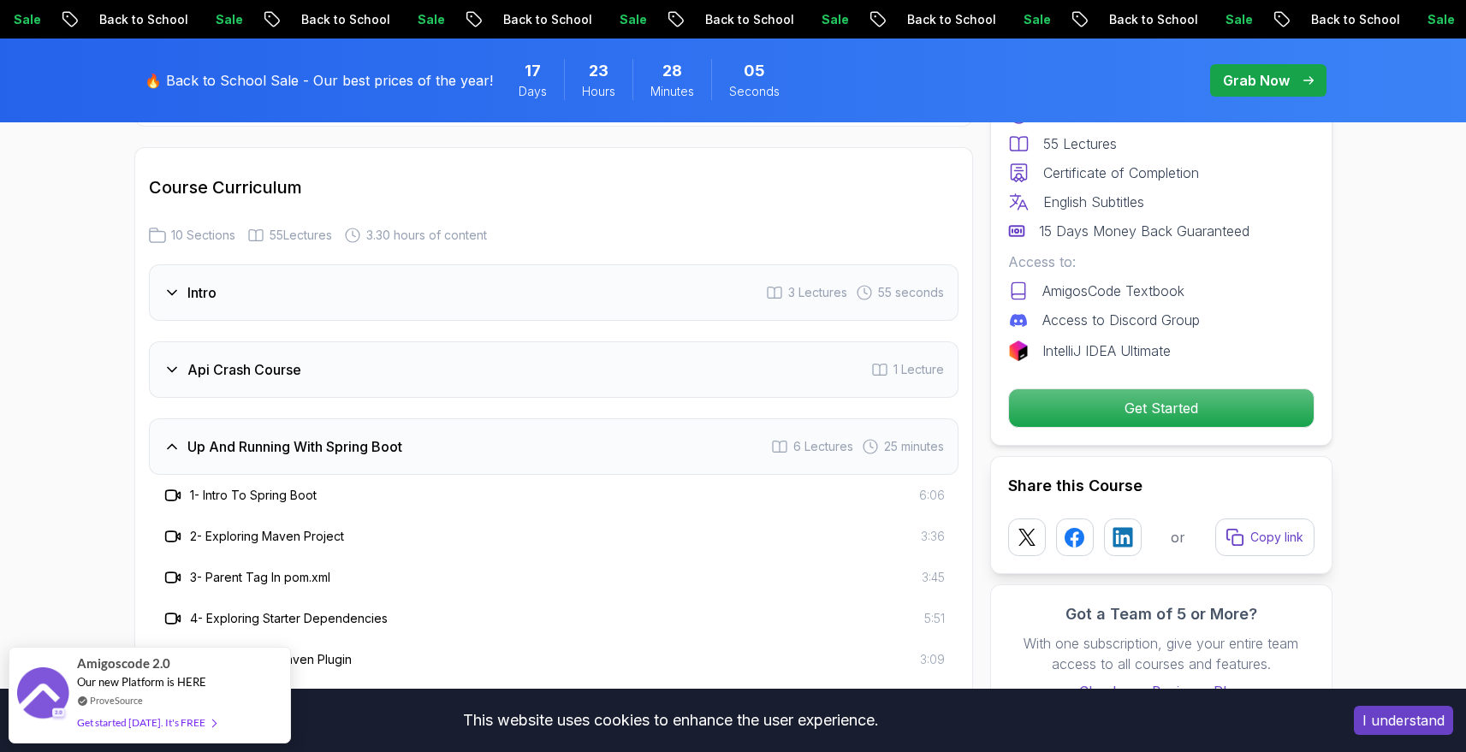
scroll to position [2651, 0]
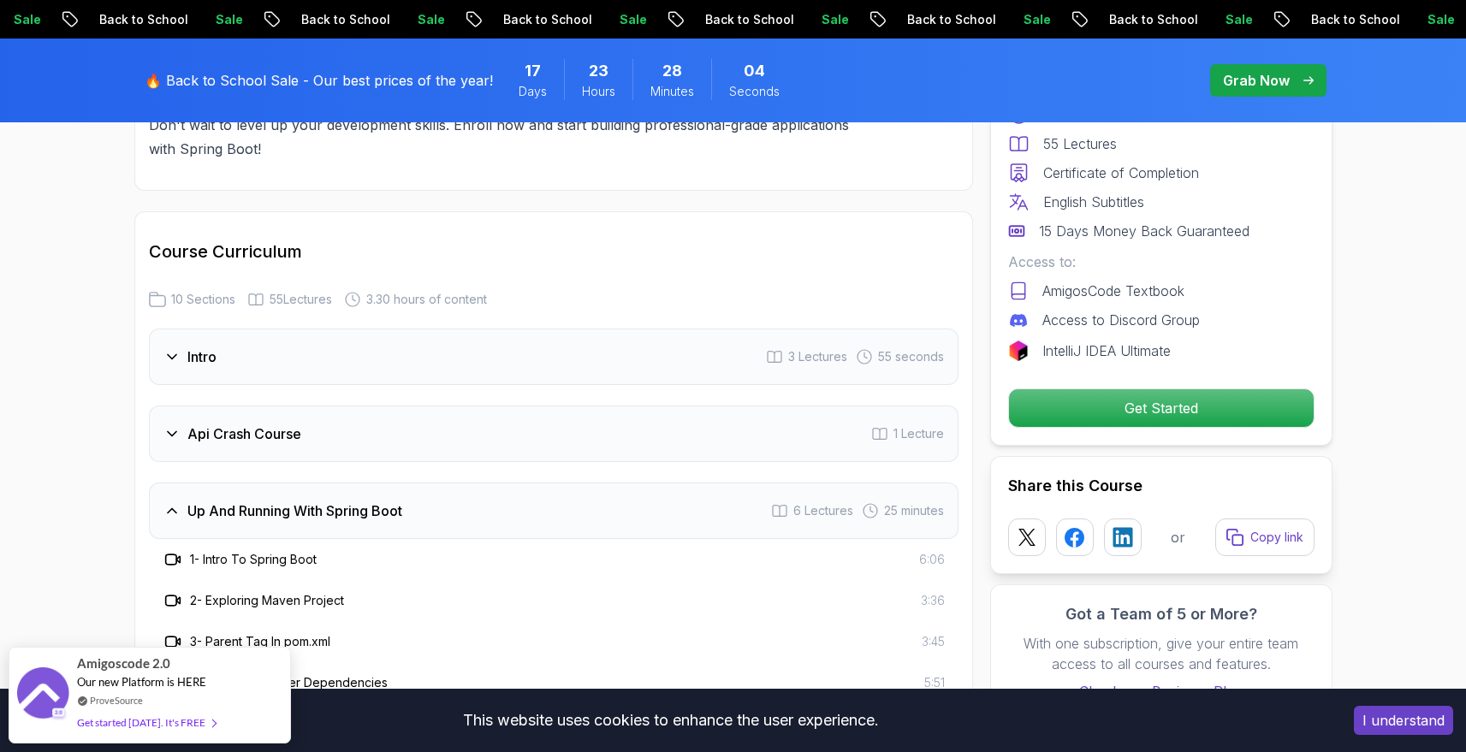
click at [276, 424] on h3 "Api Crash Course" at bounding box center [244, 434] width 114 height 21
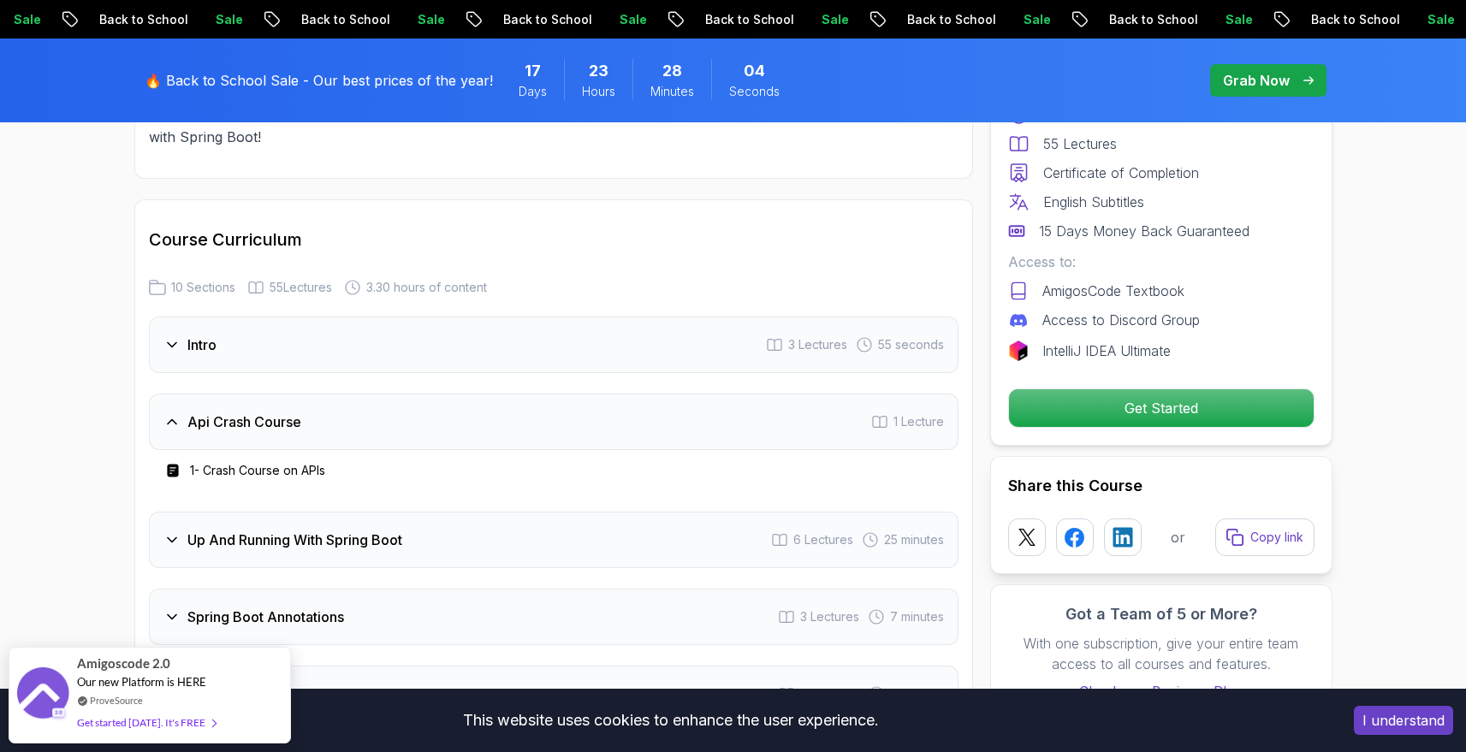
scroll to position [2664, 0]
click at [270, 316] on div "Intro 3 Lectures 55 seconds" at bounding box center [554, 344] width 810 height 56
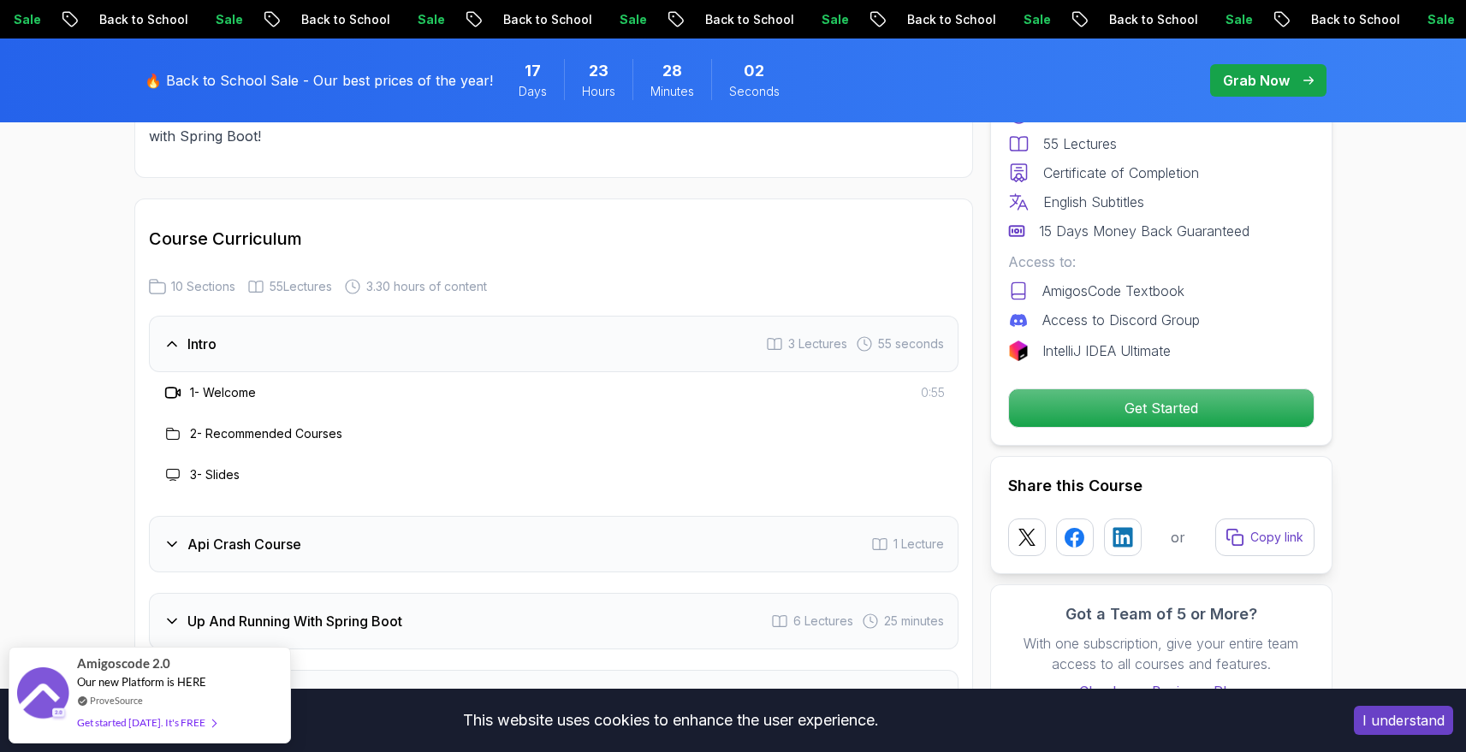
click at [267, 593] on div "Up And Running With Spring Boot 6 Lectures 25 minutes" at bounding box center [554, 621] width 810 height 56
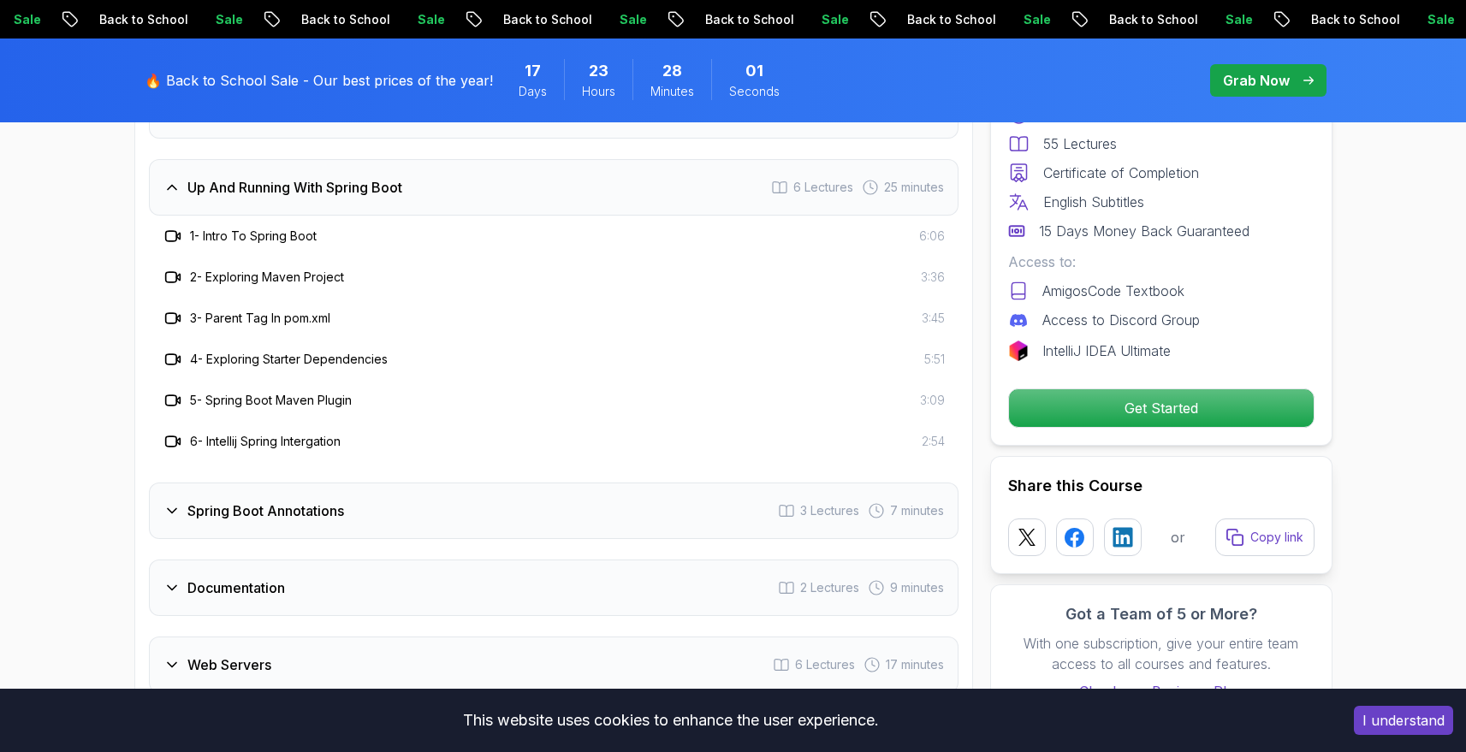
click at [303, 495] on div "Spring Boot Annotations 3 Lectures 7 minutes" at bounding box center [554, 511] width 810 height 56
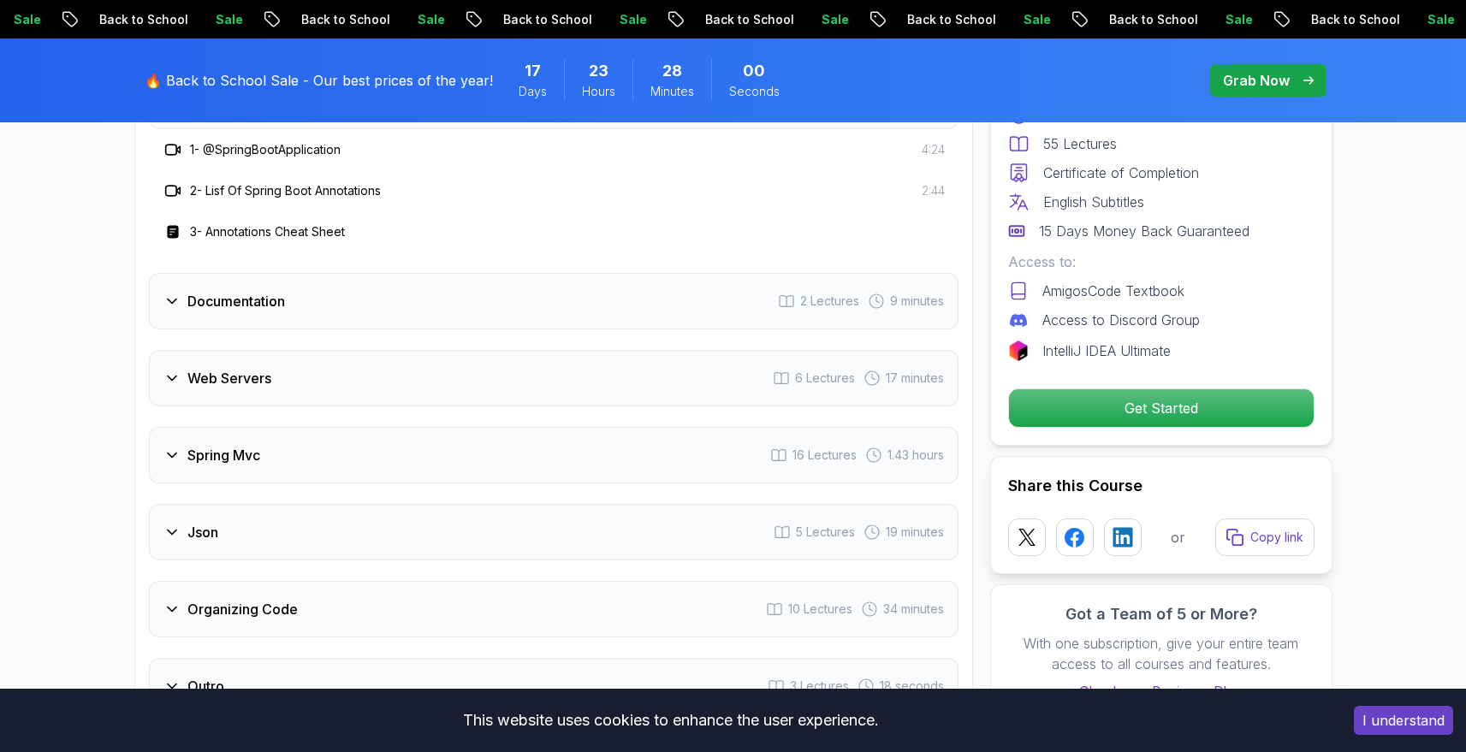
click at [333, 284] on div "Documentation 2 Lectures 9 minutes" at bounding box center [554, 301] width 810 height 56
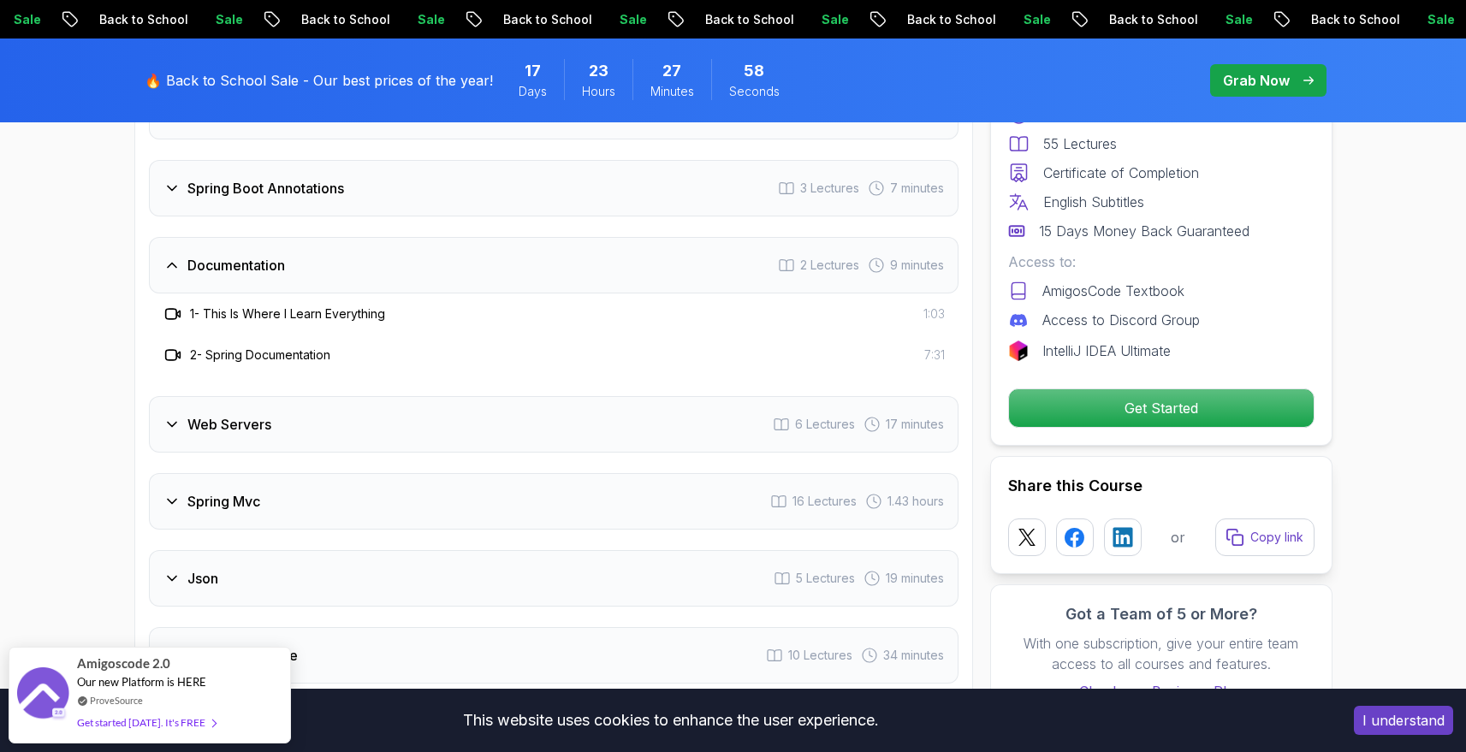
scroll to position [2949, 0]
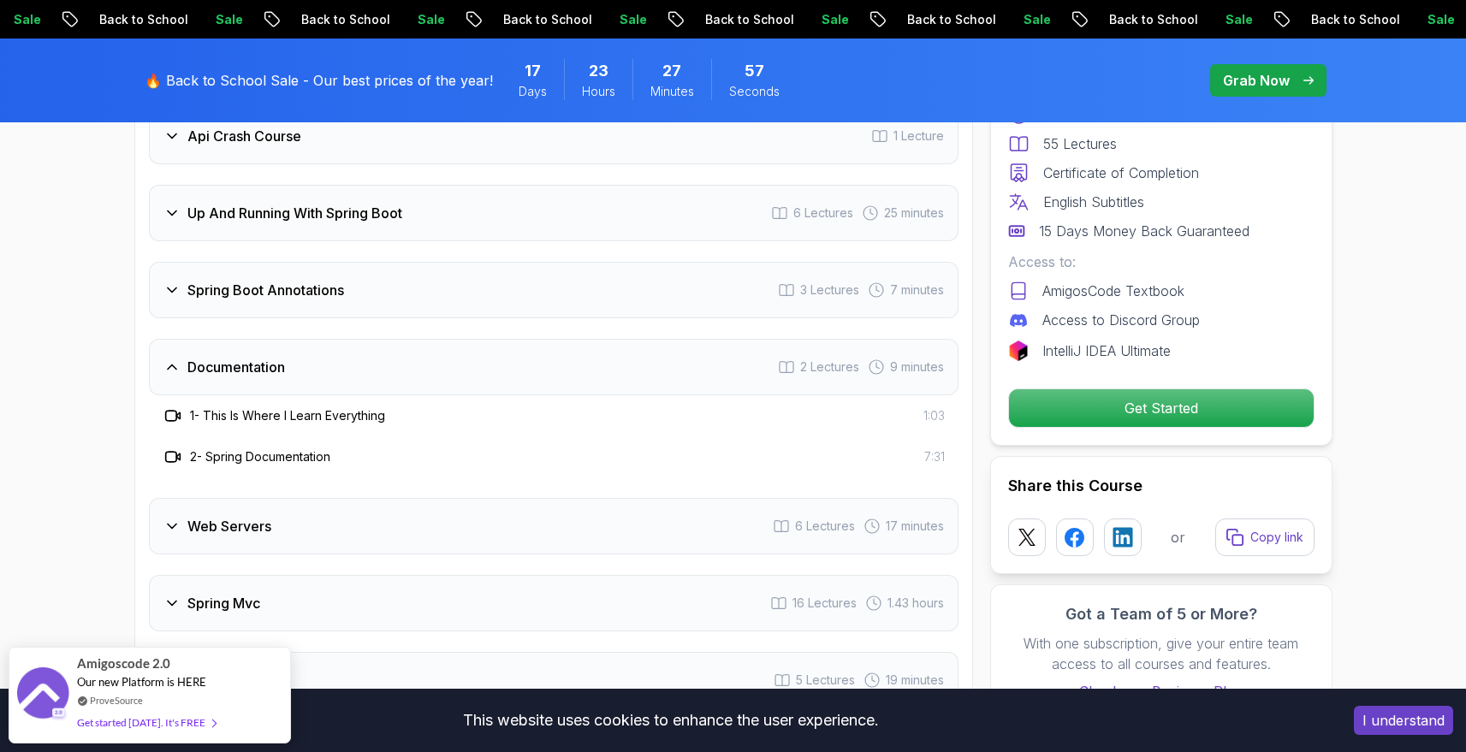
click at [283, 502] on div "Web Servers 6 Lectures 17 minutes" at bounding box center [554, 526] width 810 height 56
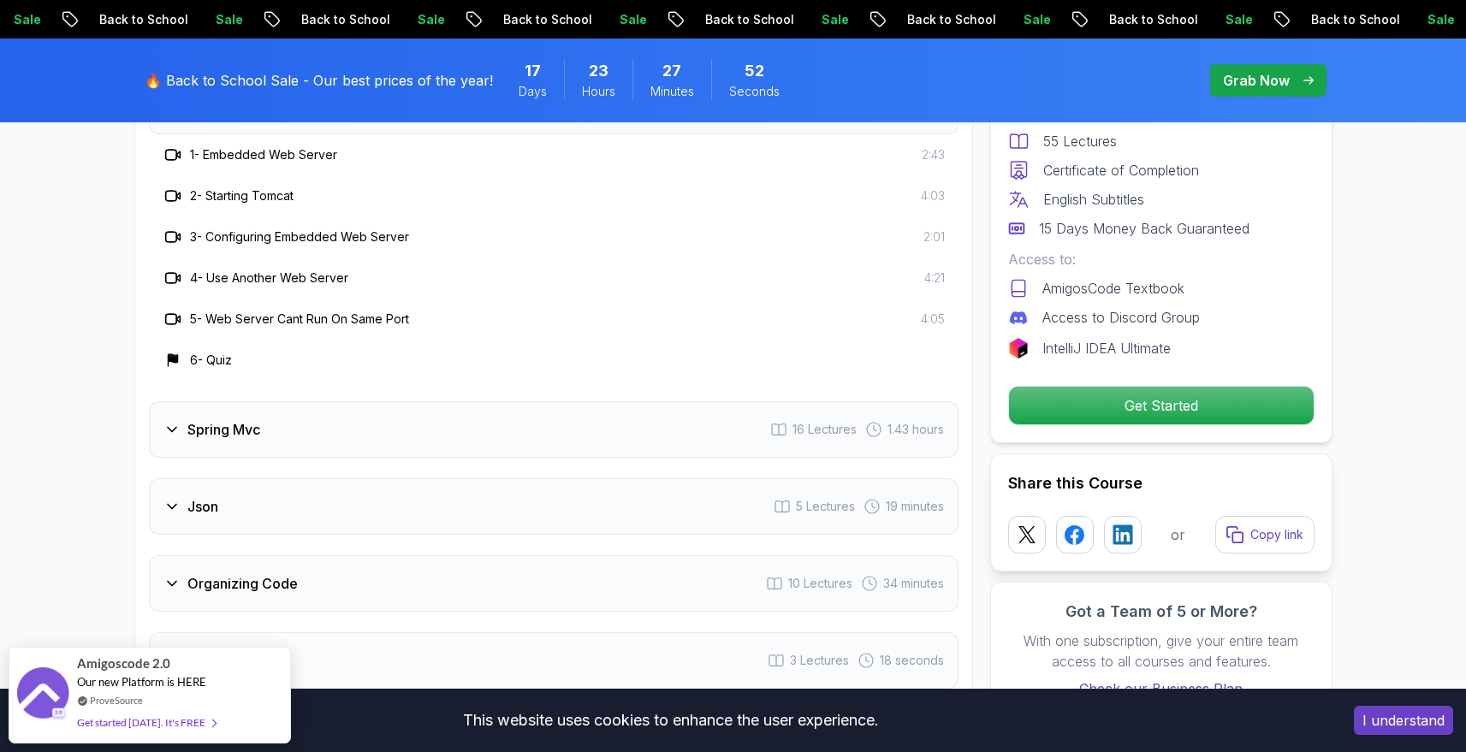
scroll to position [3220, 0]
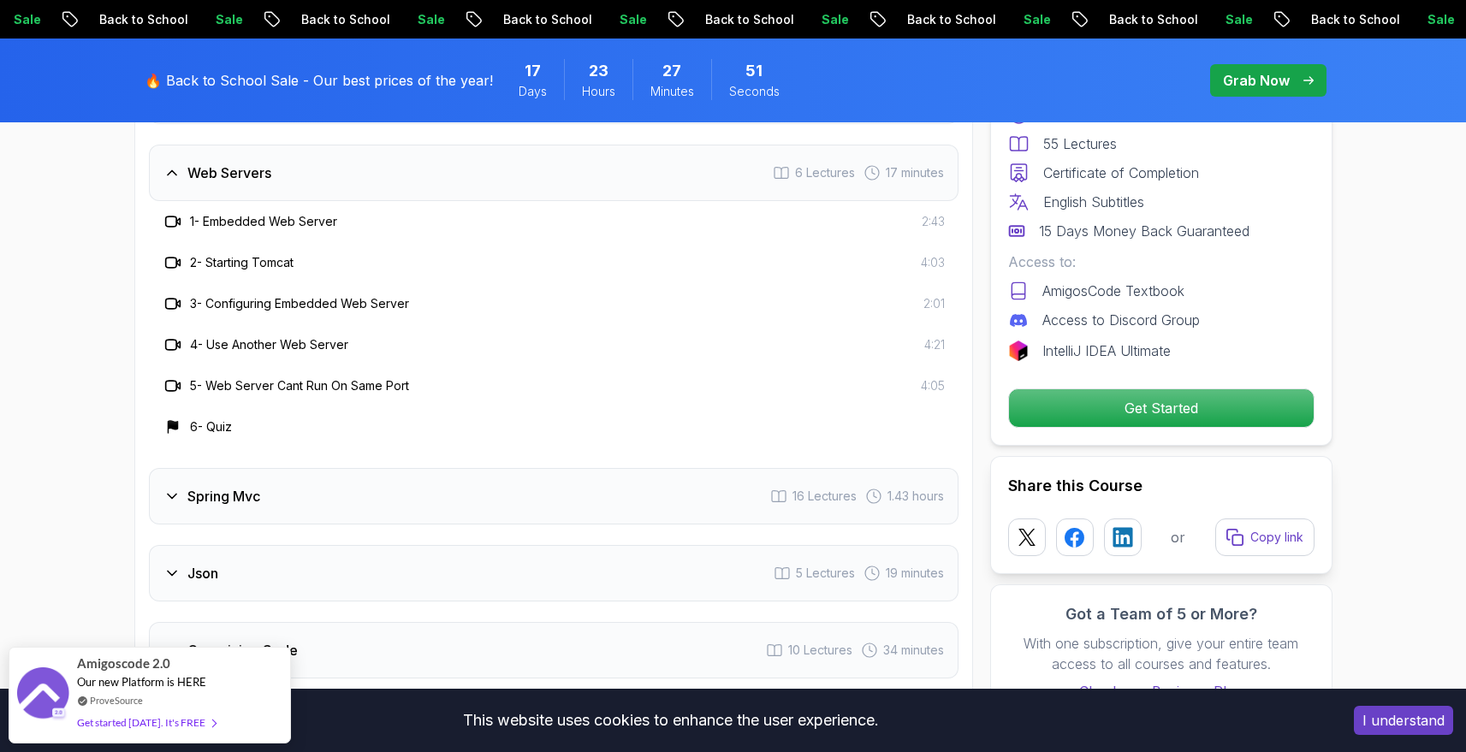
click at [252, 486] on h3 "Spring Mvc" at bounding box center [223, 496] width 73 height 21
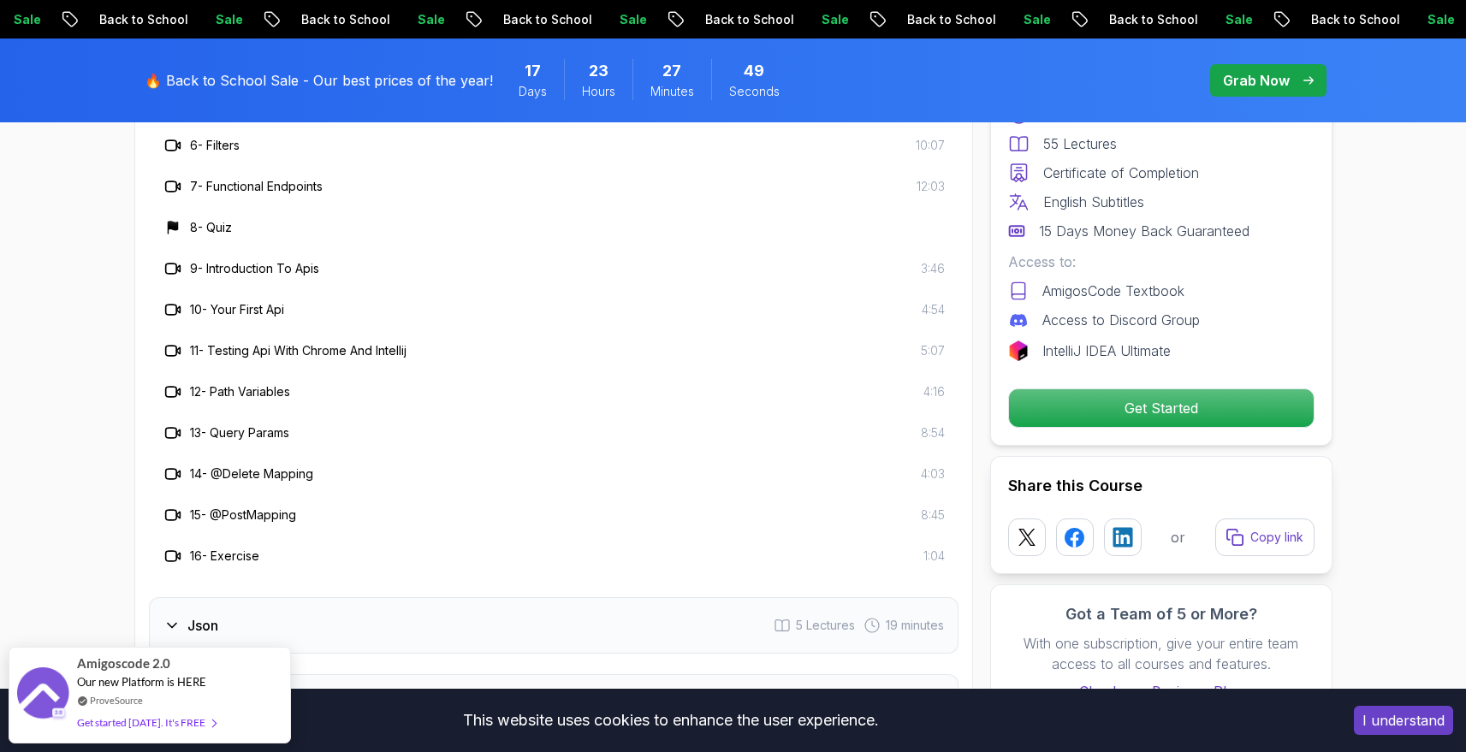
scroll to position [3579, 0]
click at [245, 597] on div "Json 5 Lectures 19 minutes" at bounding box center [554, 625] width 810 height 56
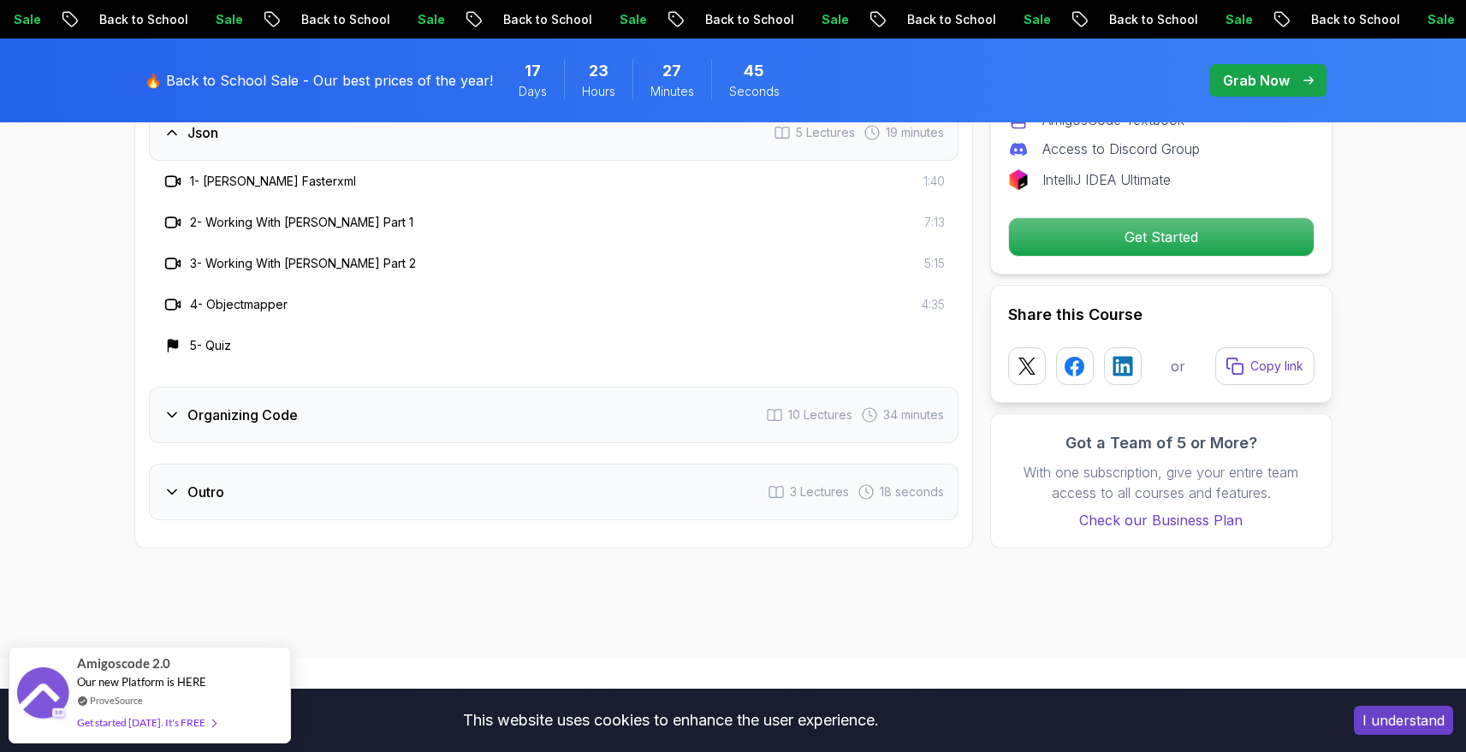
scroll to position [3337, 0]
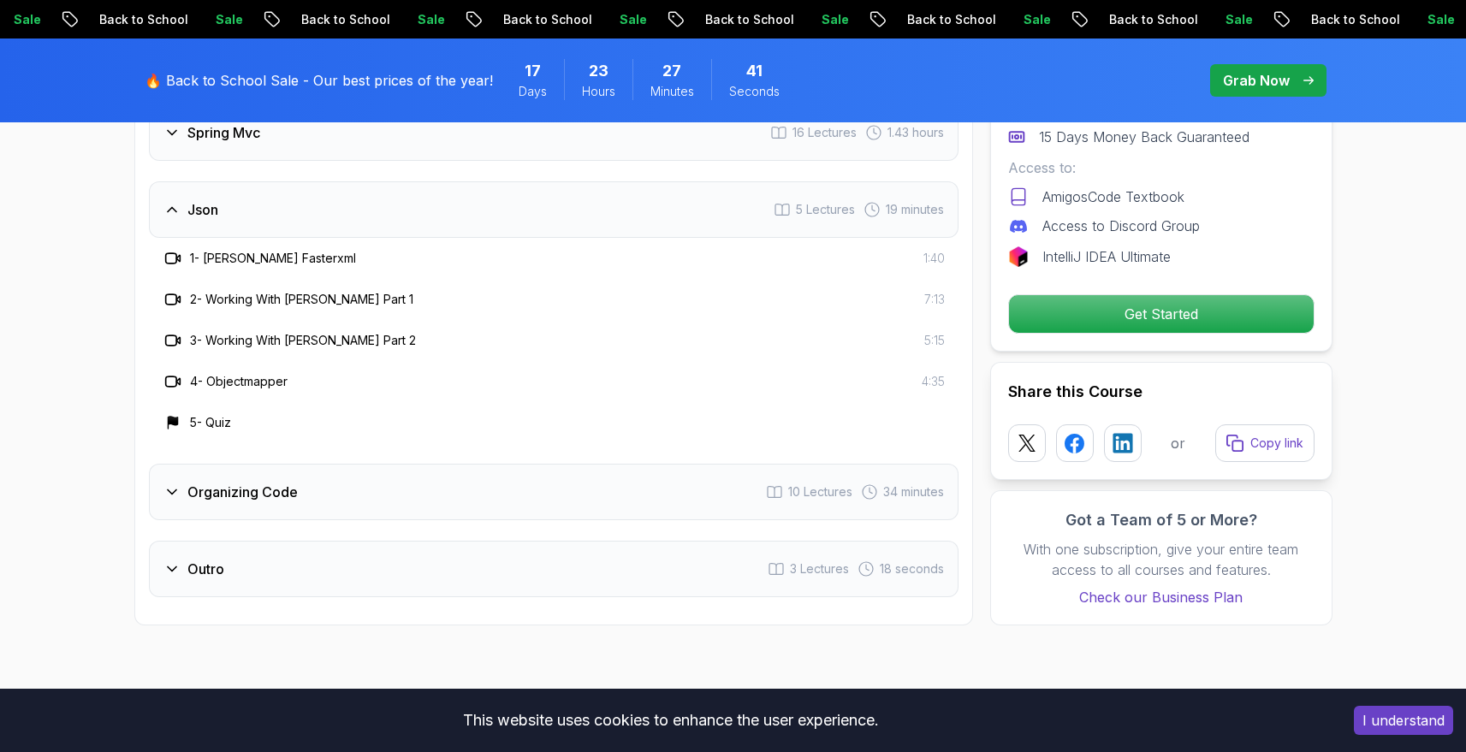
click at [214, 250] on h3 "1 - [PERSON_NAME] Fasterxml" at bounding box center [273, 258] width 166 height 17
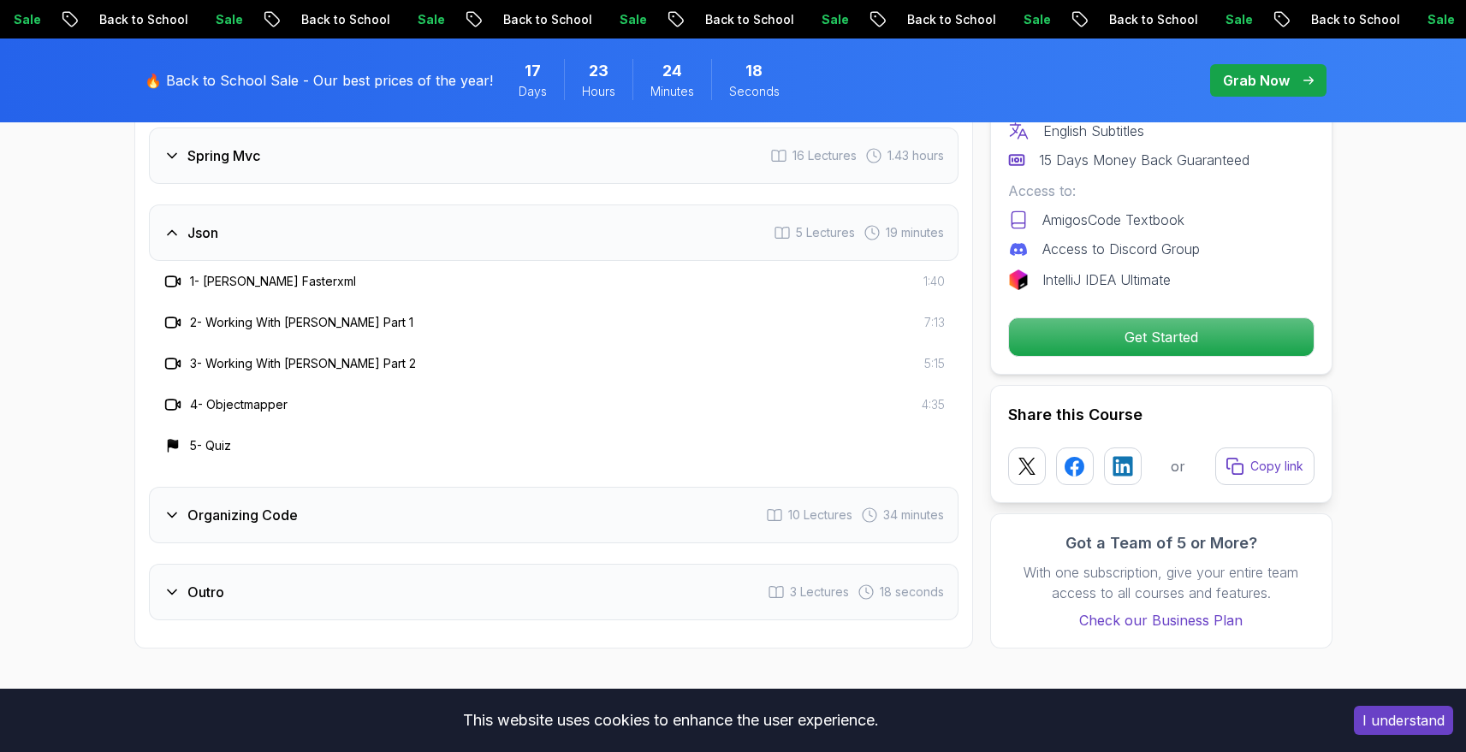
click at [217, 487] on div "Organizing Code 10 Lectures 34 minutes" at bounding box center [554, 515] width 810 height 56
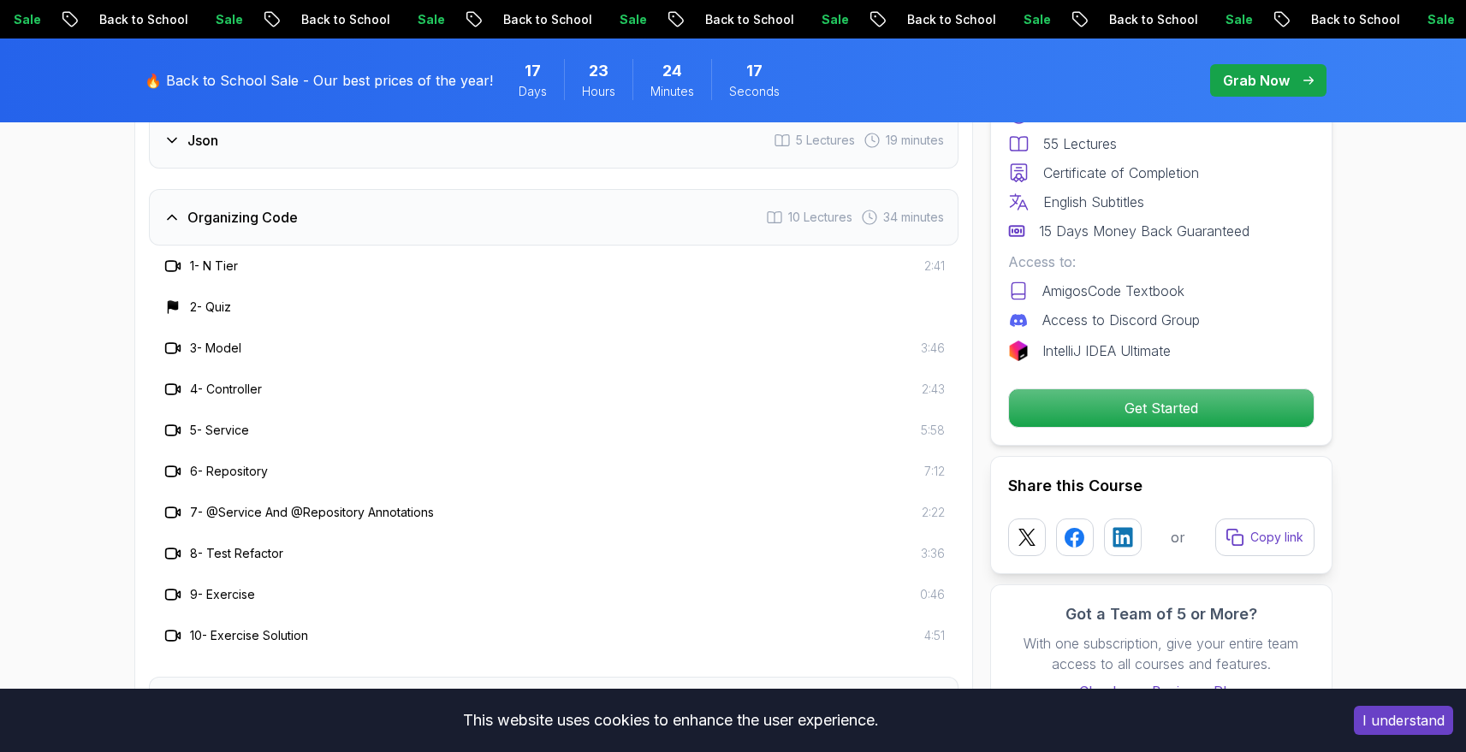
scroll to position [3455, 0]
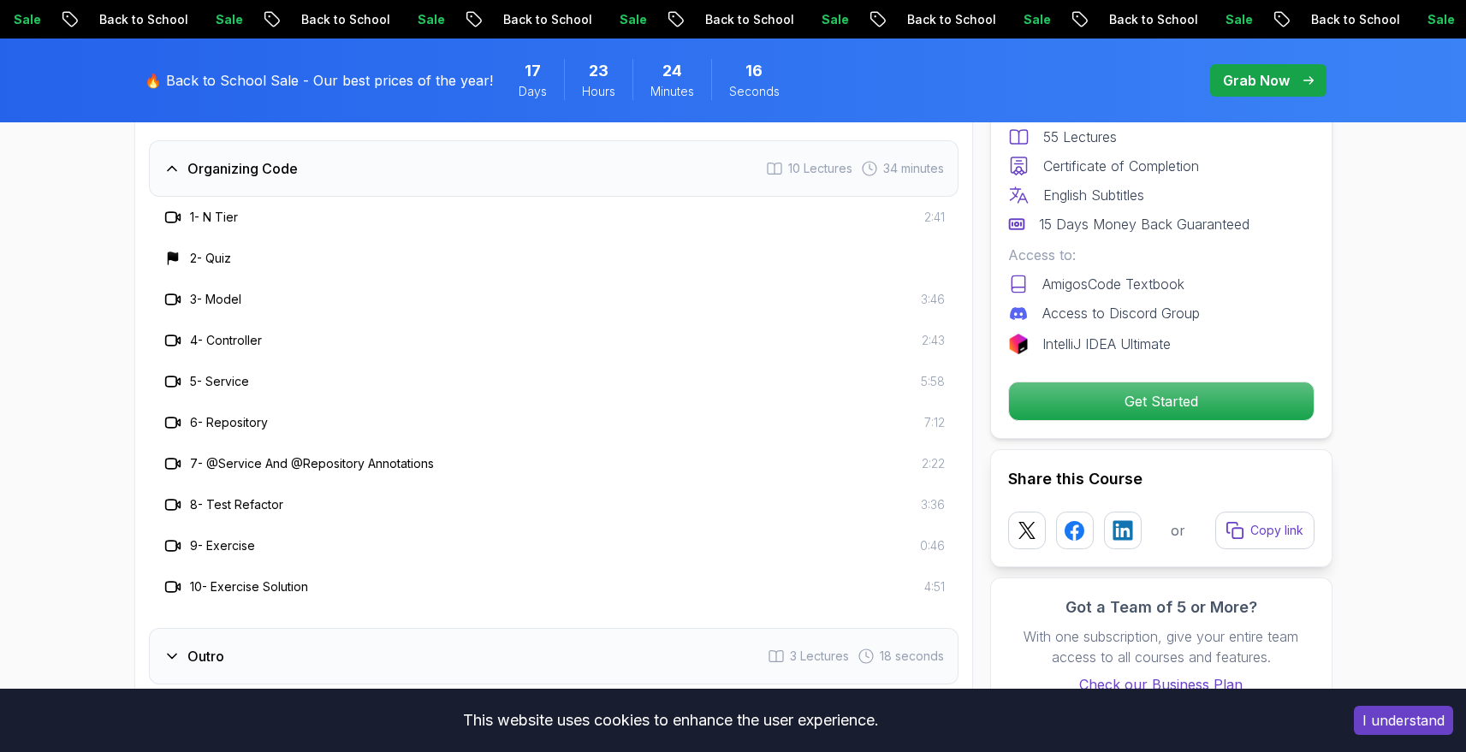
click at [231, 449] on div "7 - @Service And @Repository Annotations 2:22" at bounding box center [554, 463] width 810 height 41
click at [242, 455] on h3 "7 - @Service And @Repository Annotations" at bounding box center [312, 463] width 244 height 17
click at [260, 484] on div "8 - Test Refactor 3:36" at bounding box center [554, 504] width 810 height 41
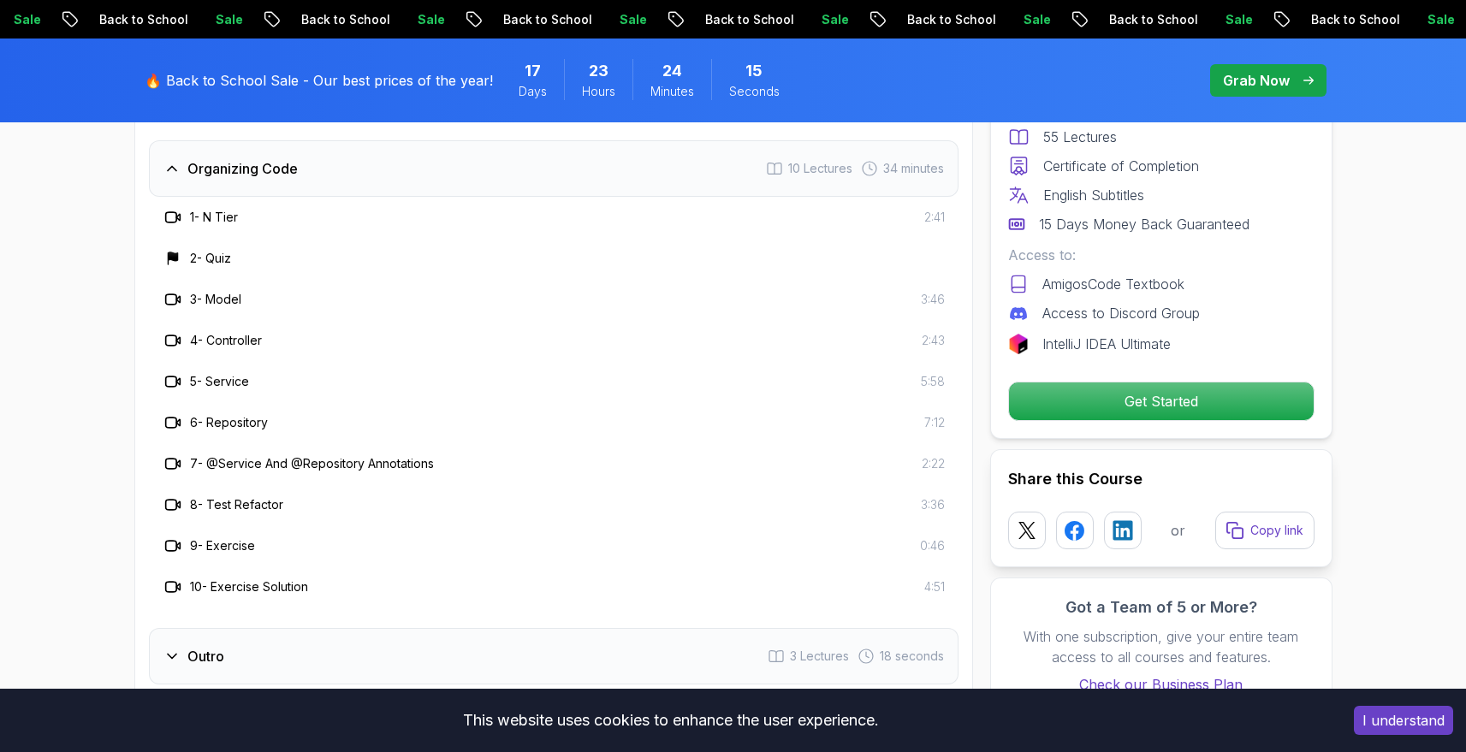
scroll to position [3276, 0]
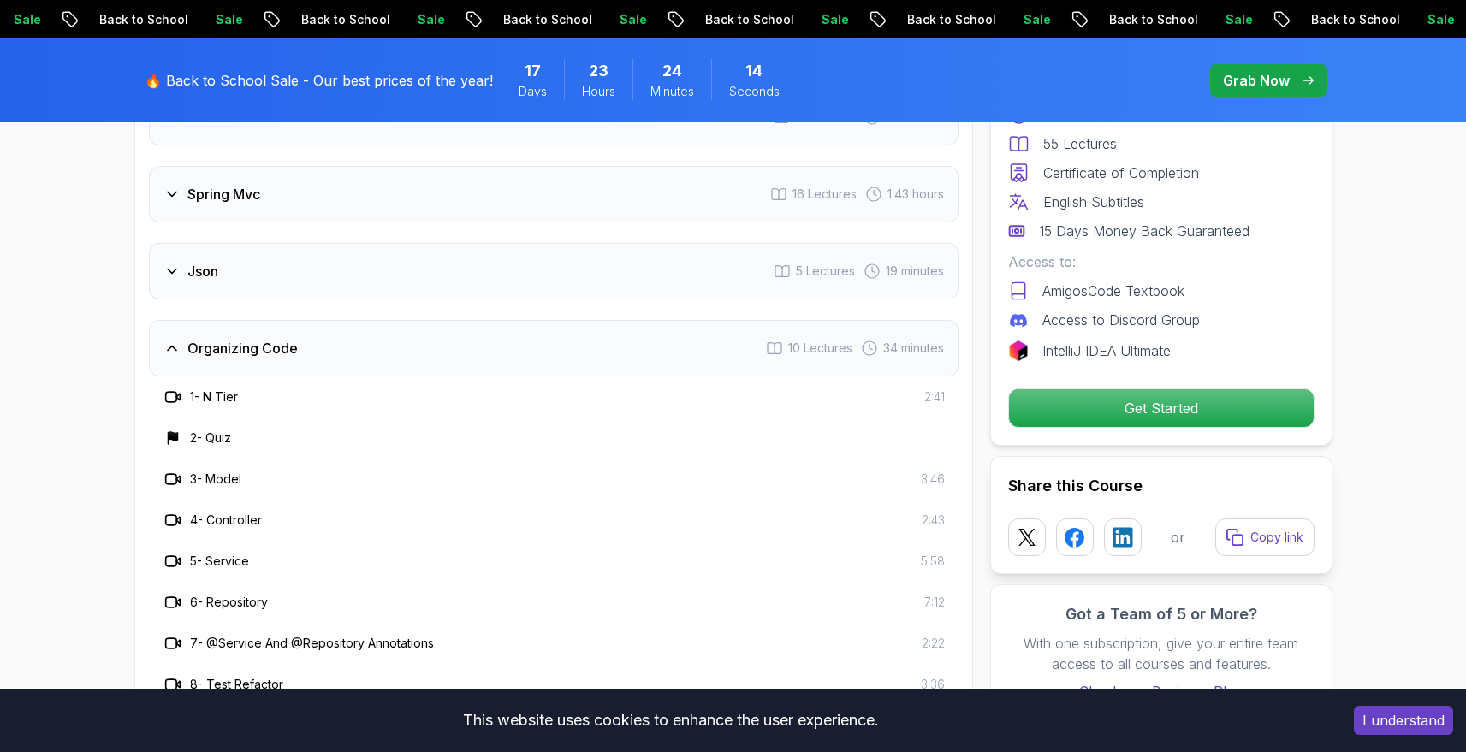
click at [292, 320] on div "Organizing Code 10 Lectures 34 minutes" at bounding box center [554, 348] width 810 height 56
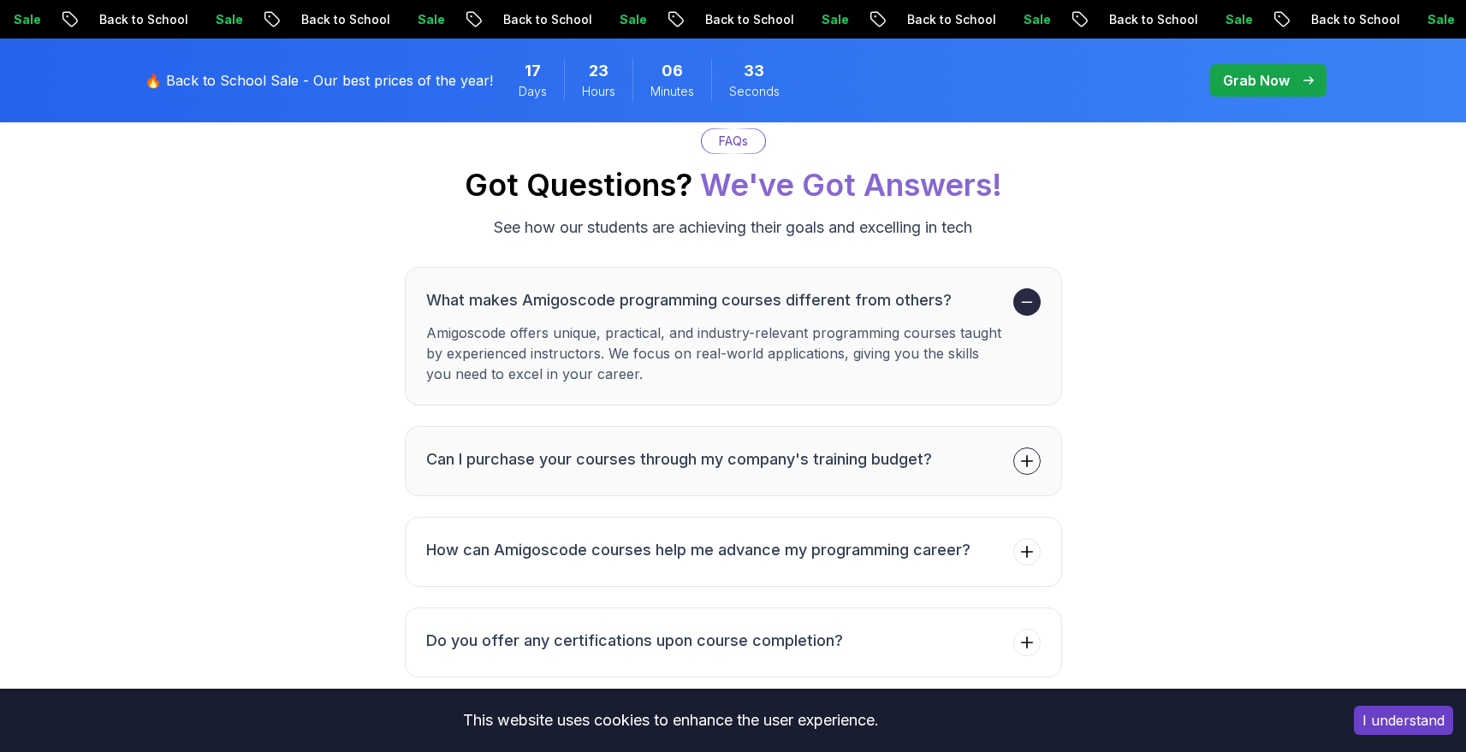
scroll to position [5211, 0]
click at [903, 446] on li "Can I purchase your courses through my company's training budget?" at bounding box center [679, 459] width 506 height 27
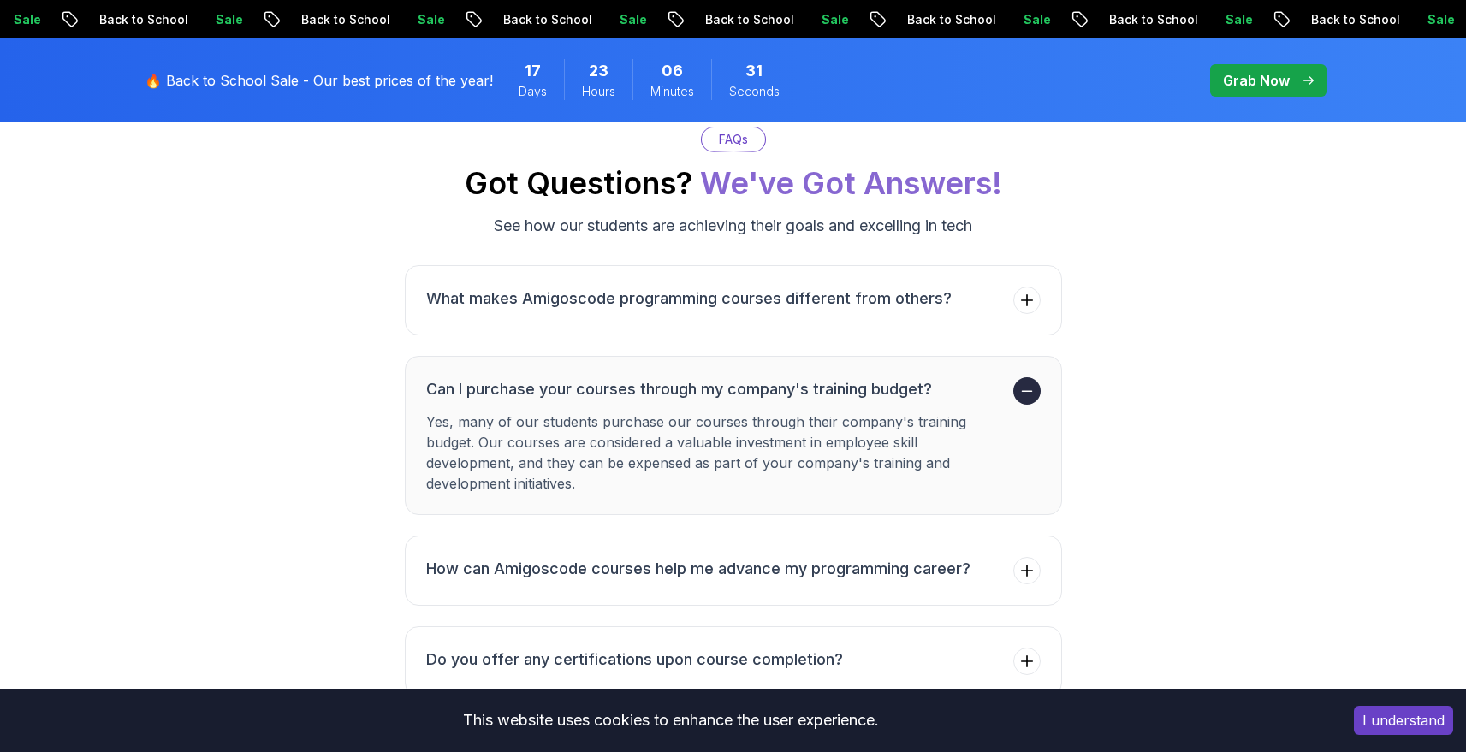
click at [873, 356] on button "Can I purchase your courses through my company's training budget? Yes, many of …" at bounding box center [733, 435] width 657 height 159
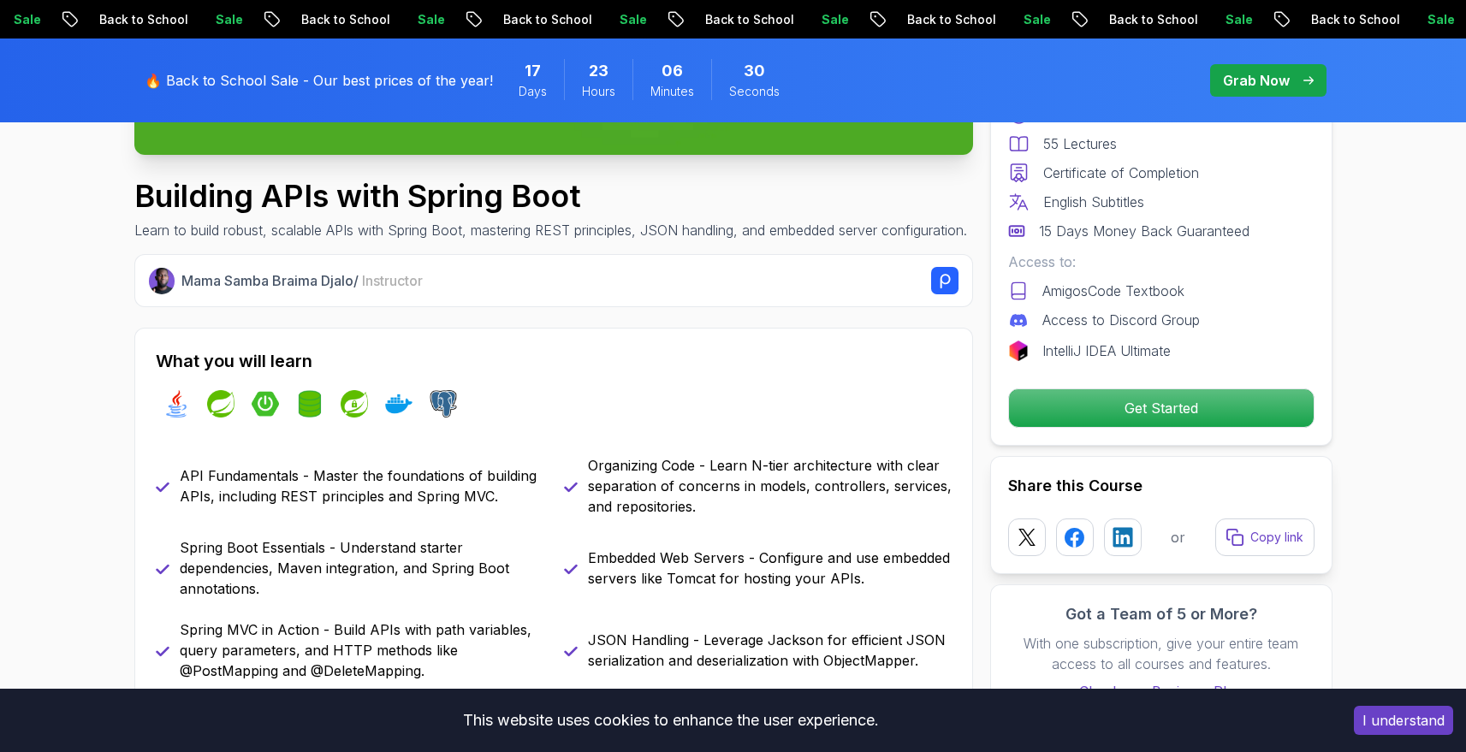
scroll to position [0, 0]
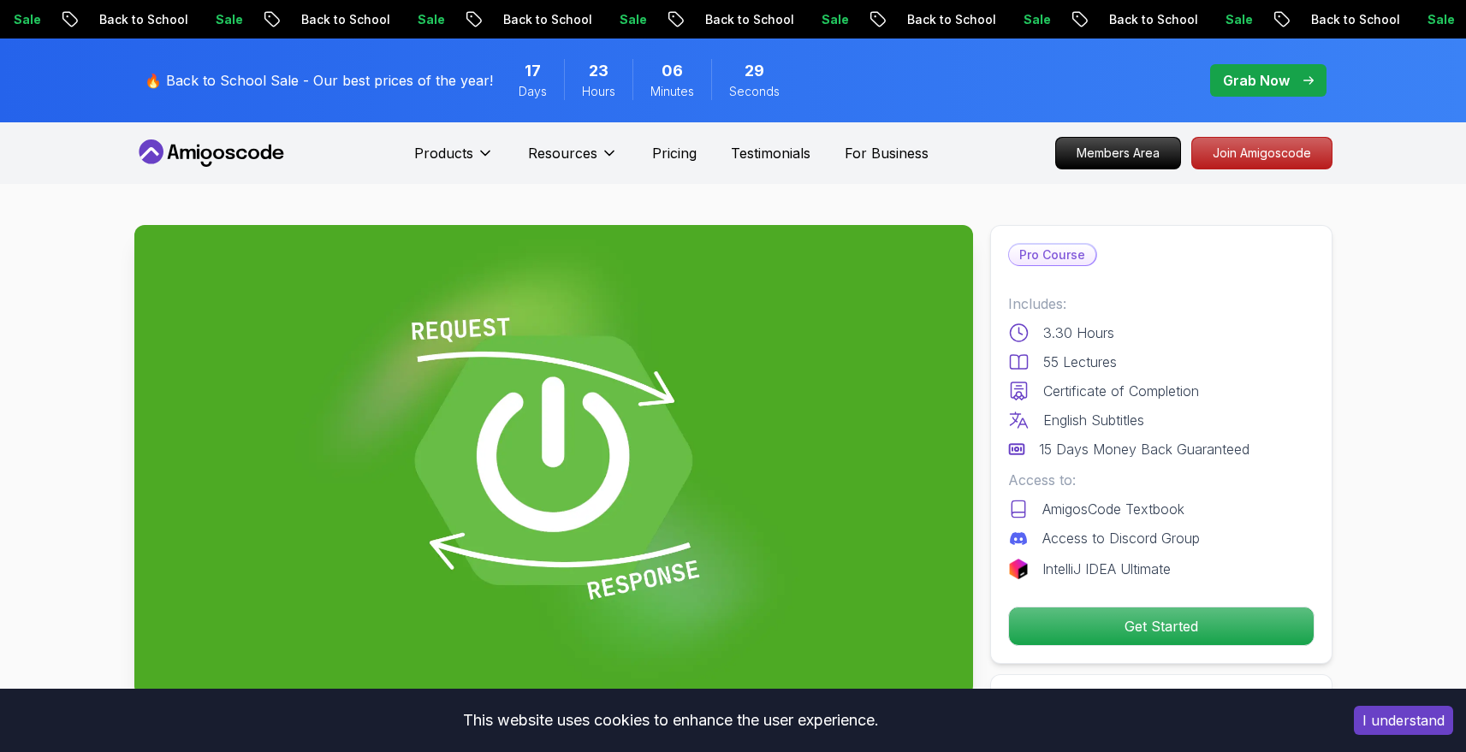
click at [1211, 16] on p "Sale" at bounding box center [1238, 19] width 55 height 17
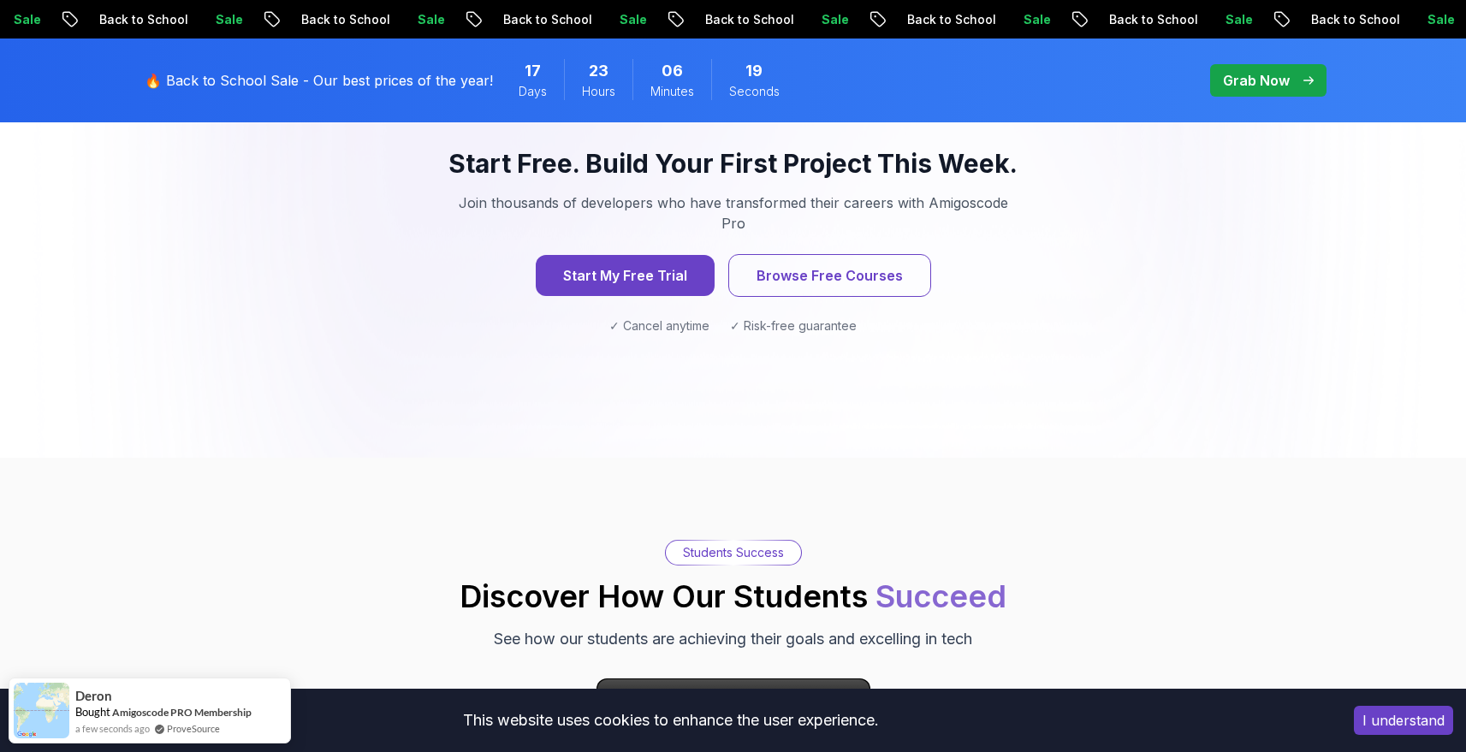
scroll to position [1921, 0]
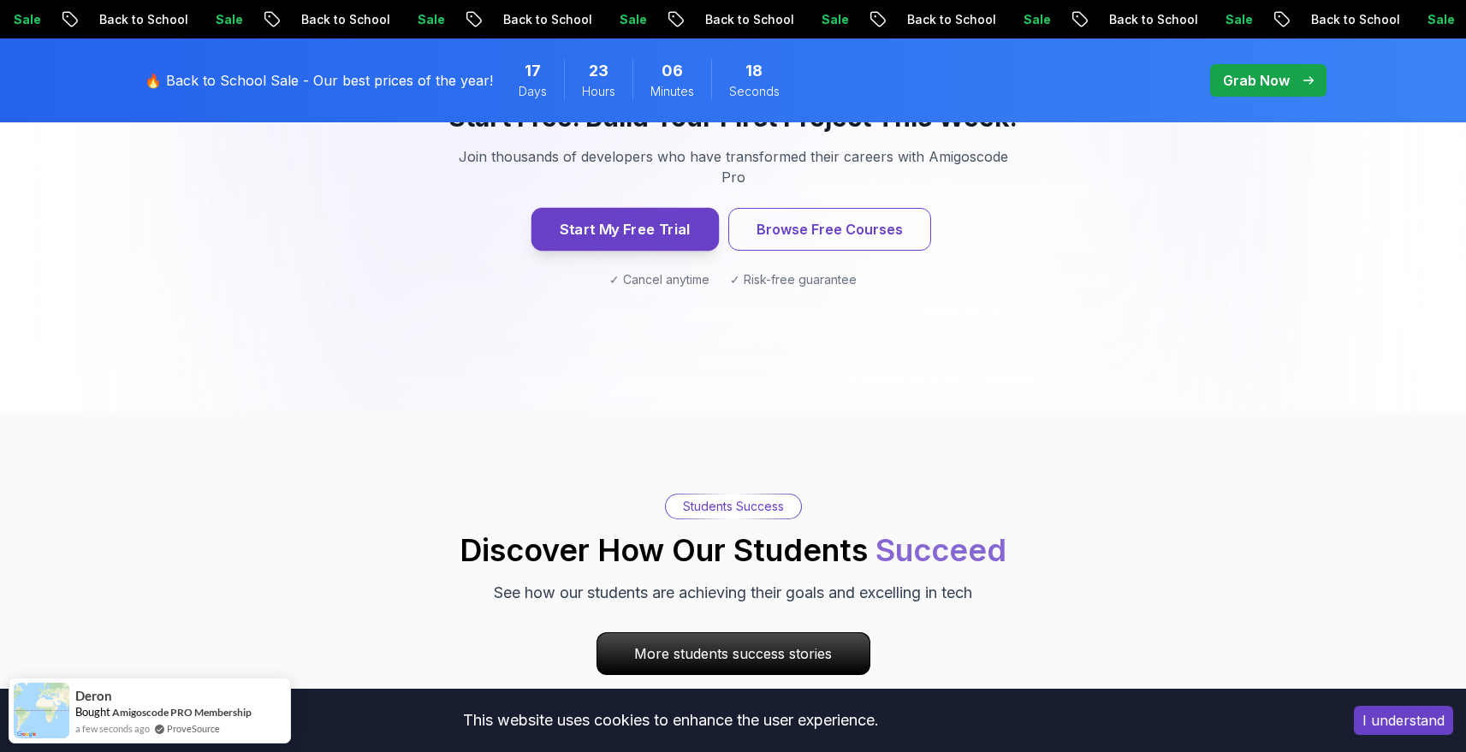
click at [678, 208] on button "Start My Free Trial" at bounding box center [624, 229] width 187 height 43
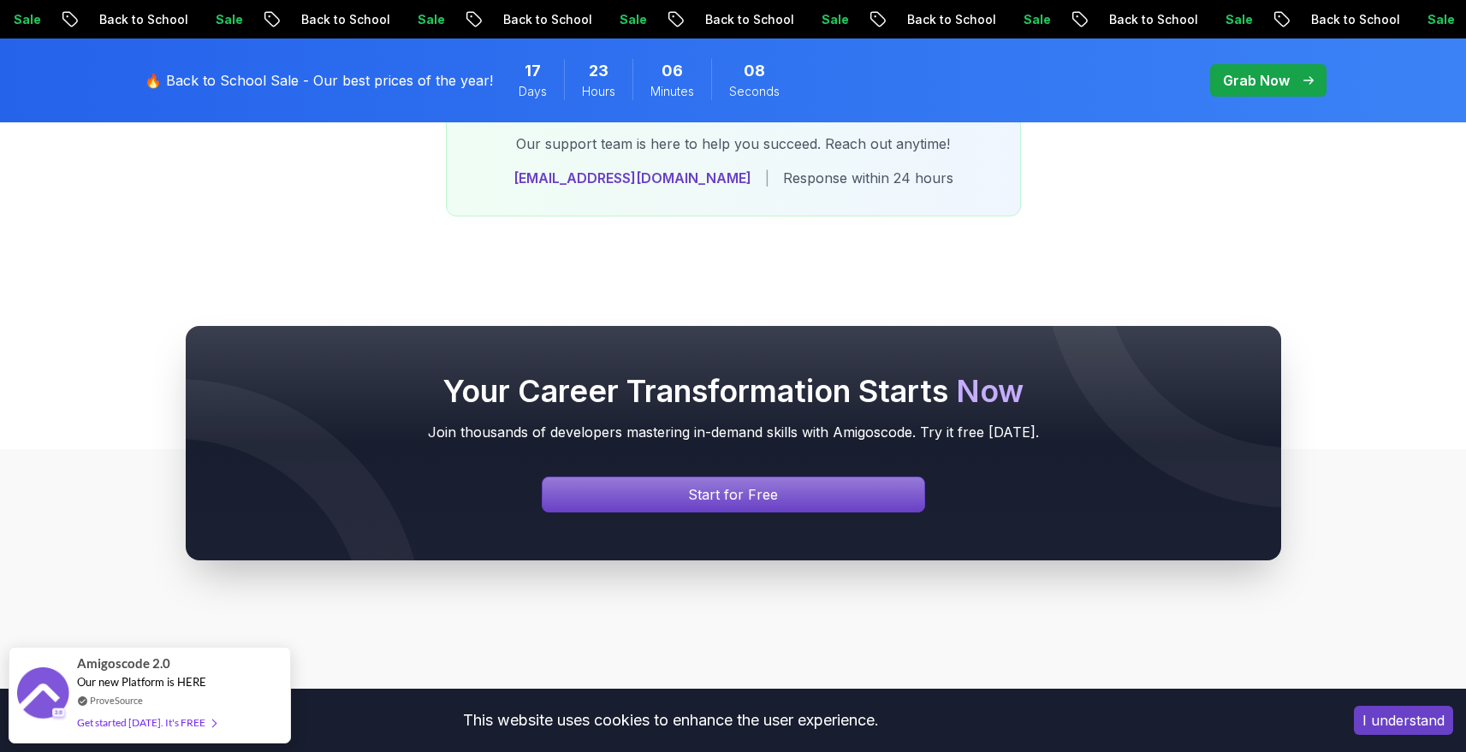
scroll to position [3969, 0]
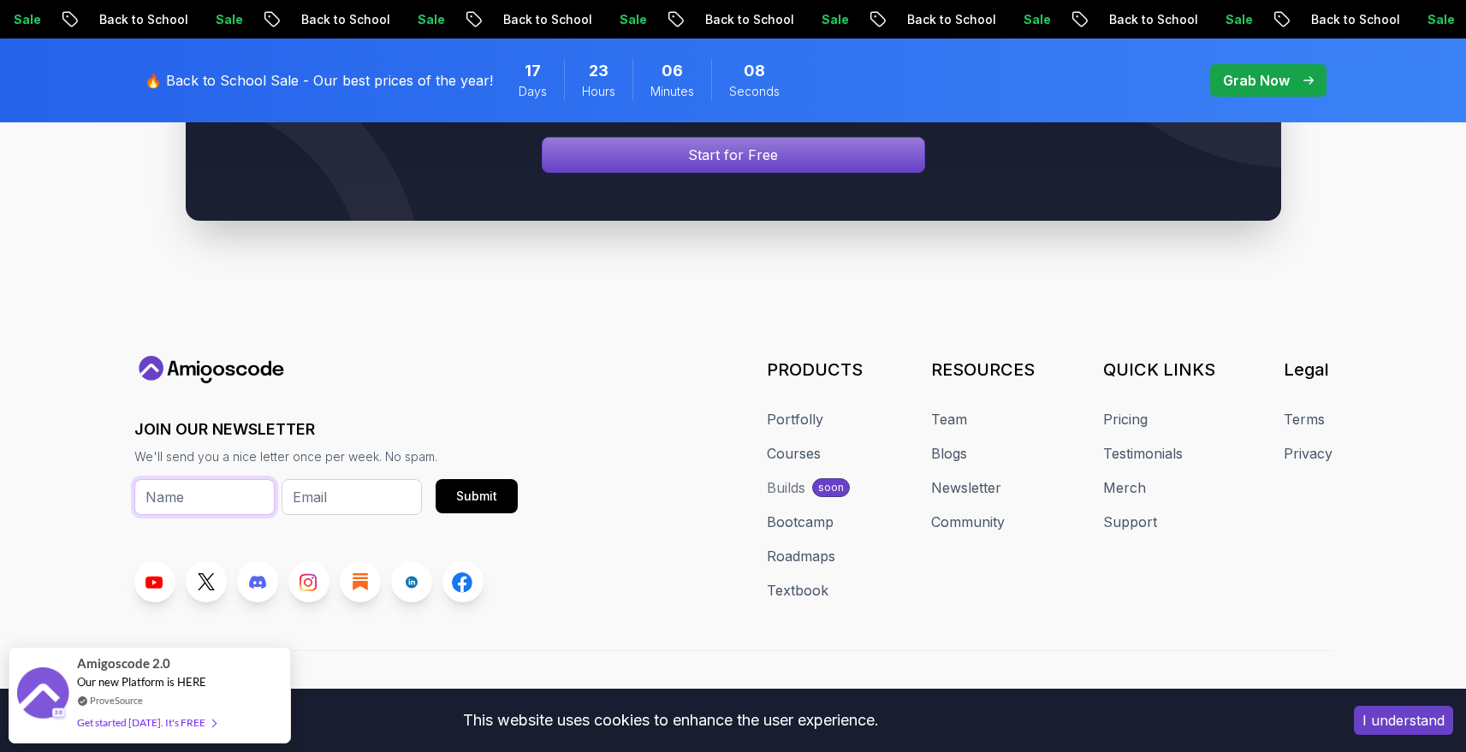
click at [177, 479] on input "text" at bounding box center [204, 497] width 140 height 36
type input "[PERSON_NAME]"
click at [304, 519] on div at bounding box center [352, 526] width 140 height 15
click at [322, 479] on input "email" at bounding box center [352, 497] width 140 height 36
type input "[EMAIL_ADDRESS][DOMAIN_NAME]"
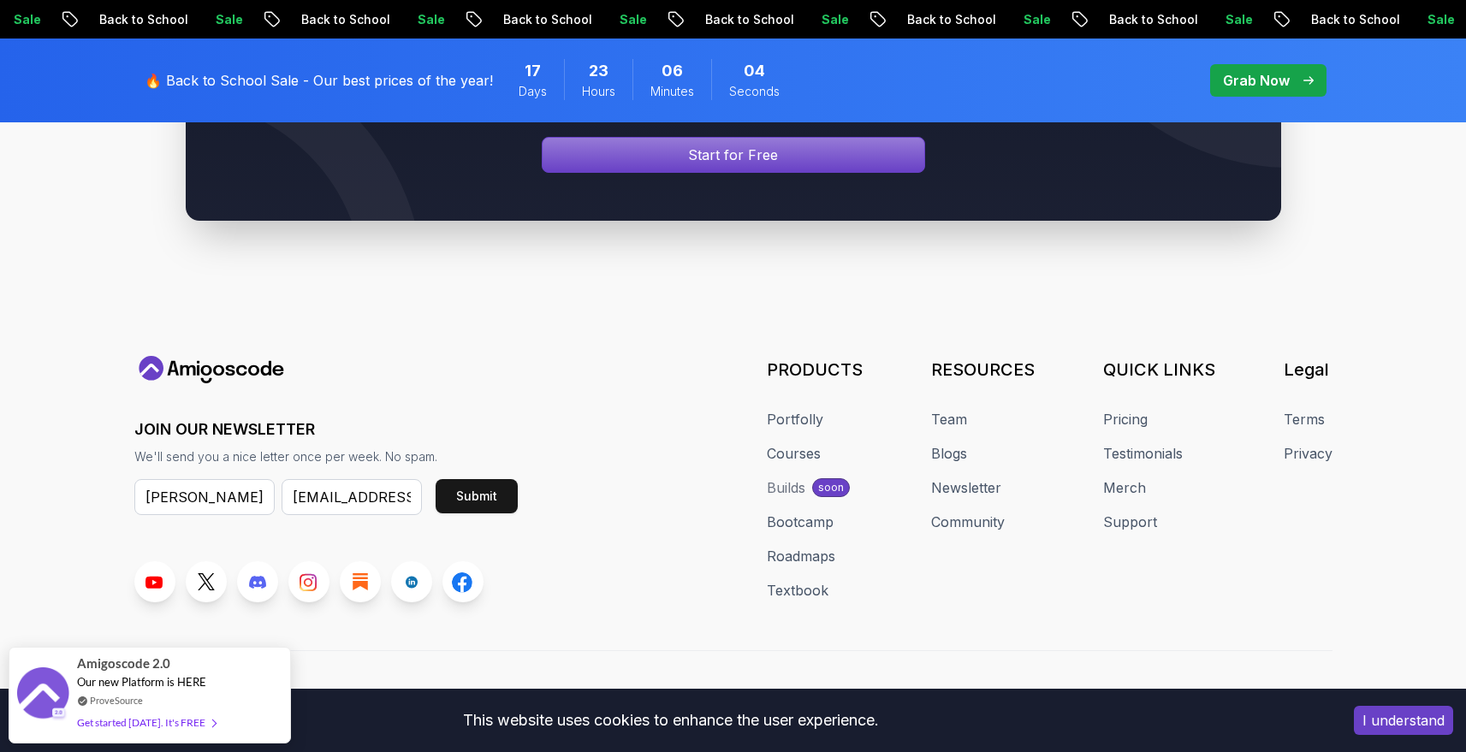
click at [488, 488] on div "Submit" at bounding box center [476, 496] width 41 height 17
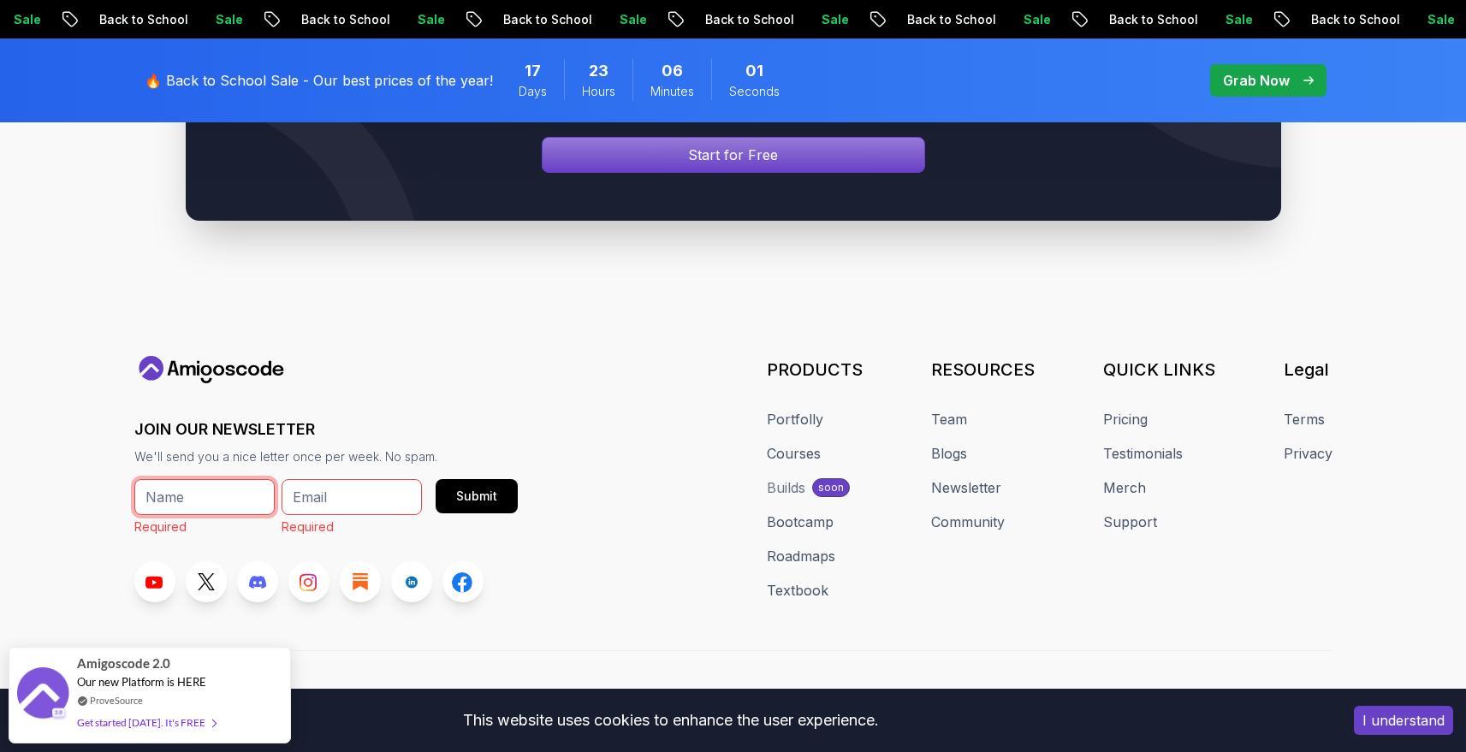
click at [193, 479] on input "text" at bounding box center [204, 497] width 140 height 36
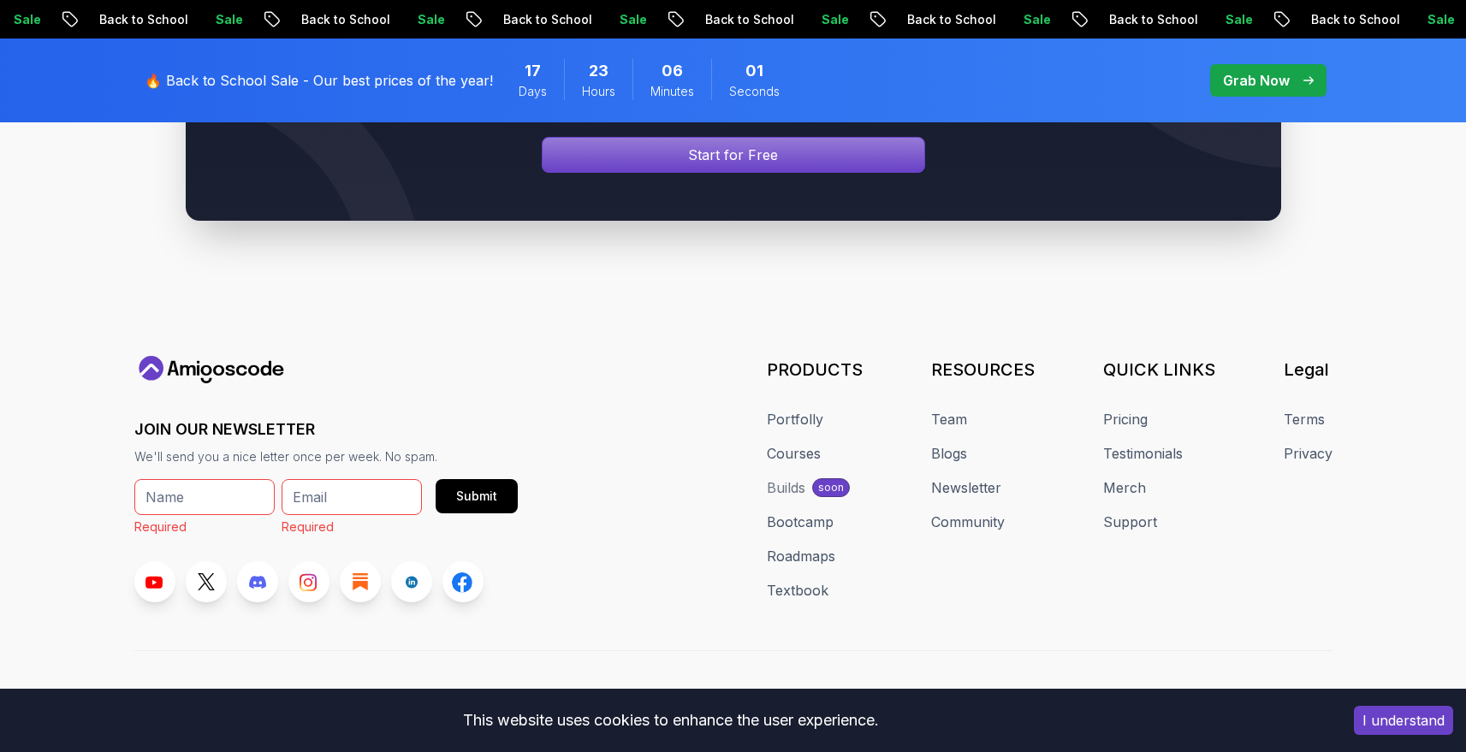
click at [256, 448] on p "We'll send you a nice letter once per week. No spam." at bounding box center [325, 456] width 383 height 17
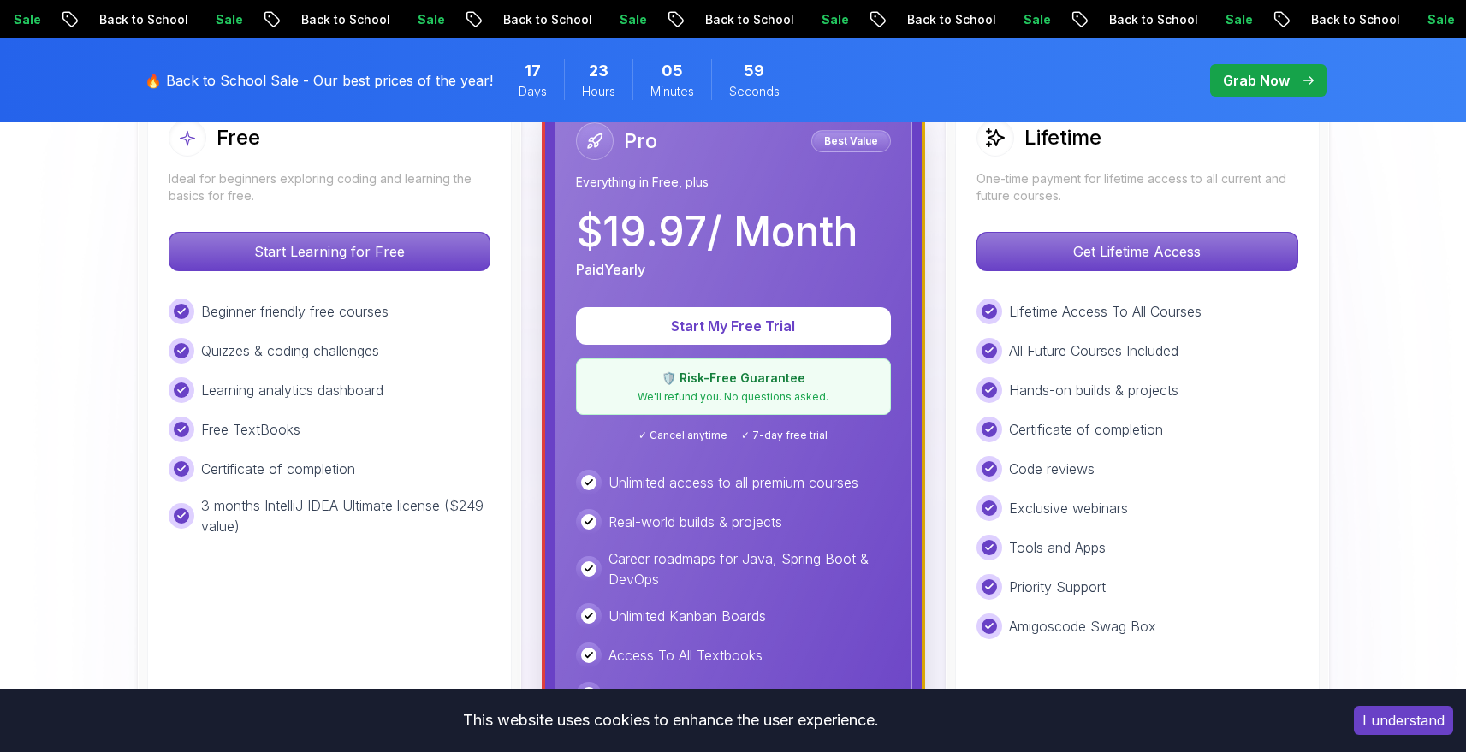
scroll to position [0, 0]
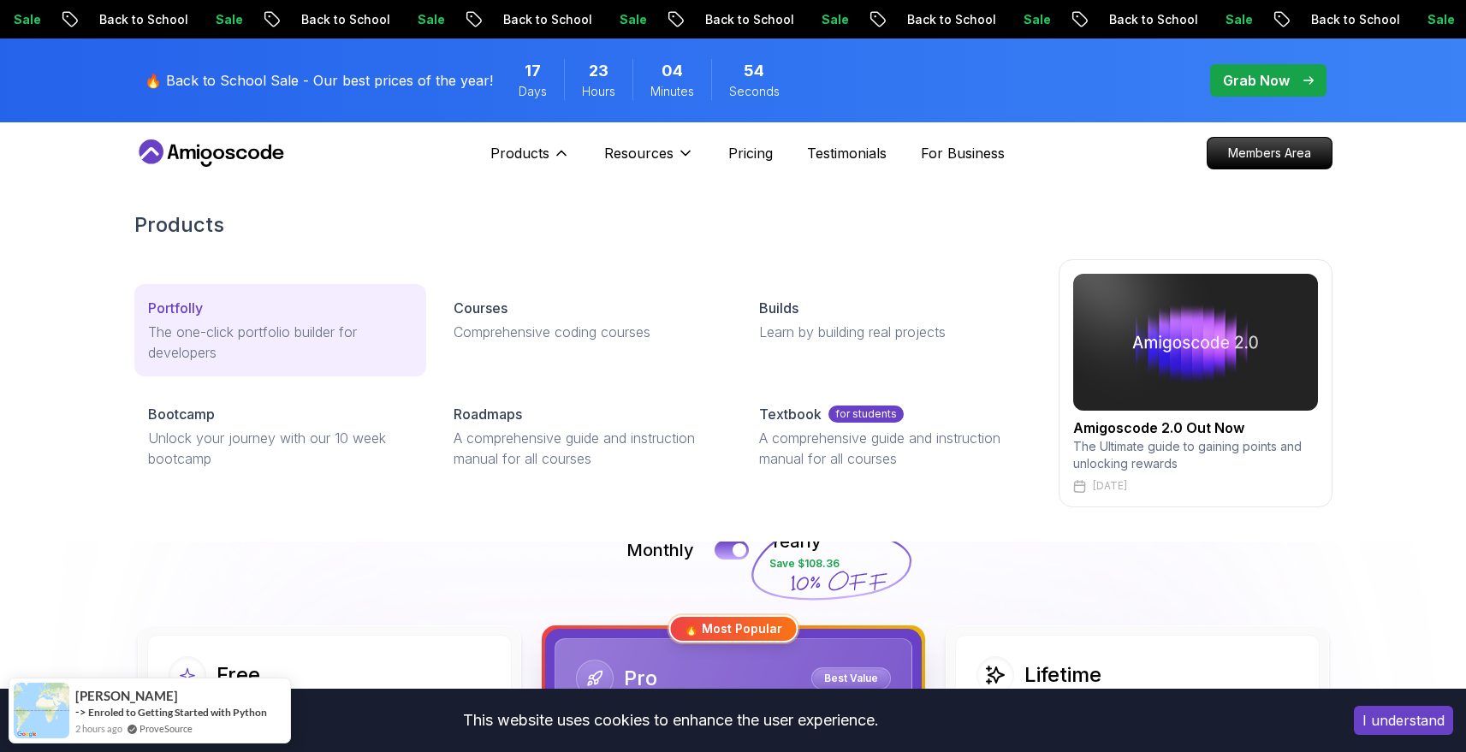
click at [255, 342] on p "The one-click portfolio builder for developers" at bounding box center [280, 342] width 264 height 41
